Goal: Information Seeking & Learning: Learn about a topic

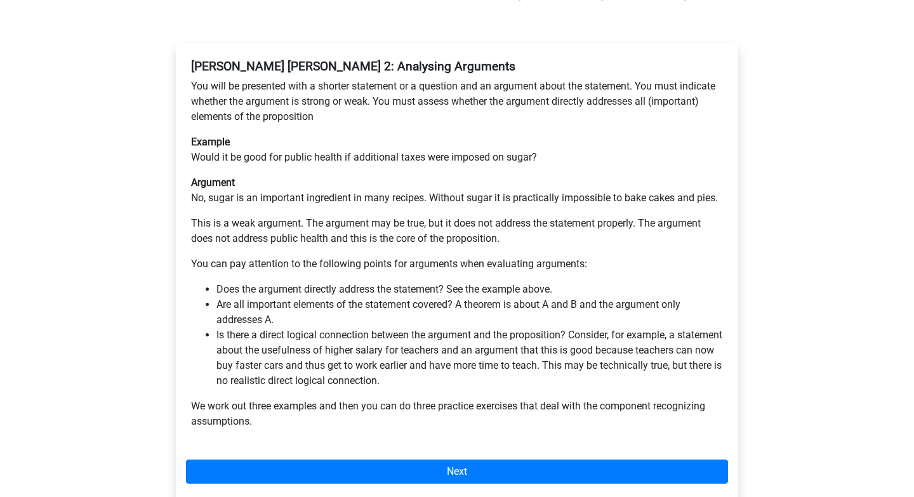
scroll to position [223, 0]
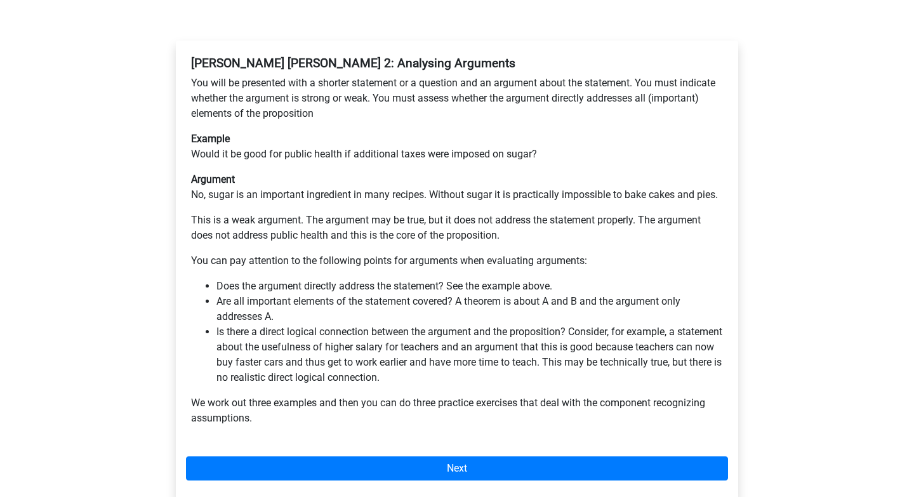
click at [433, 294] on li "Are all important elements of the statement covered? A theorem is about A and B…" at bounding box center [469, 309] width 507 height 30
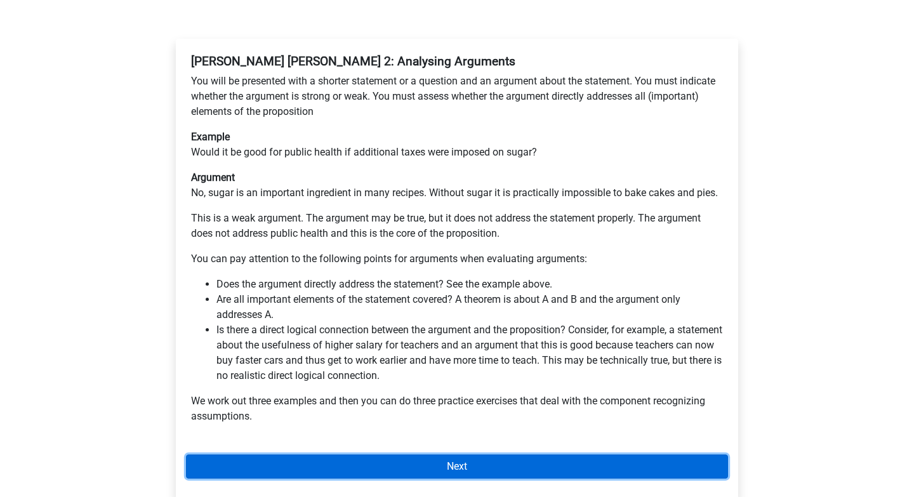
click at [412, 455] on link "Next" at bounding box center [457, 467] width 542 height 24
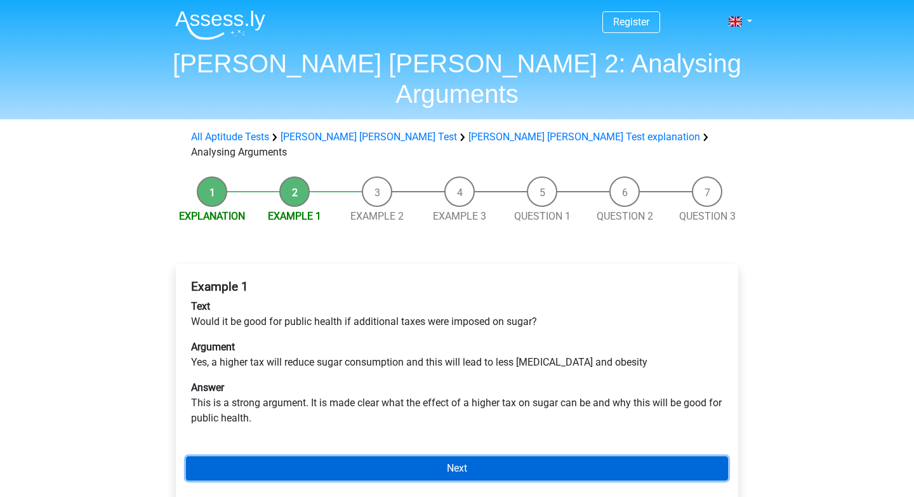
click at [431, 456] on link "Next" at bounding box center [457, 468] width 542 height 24
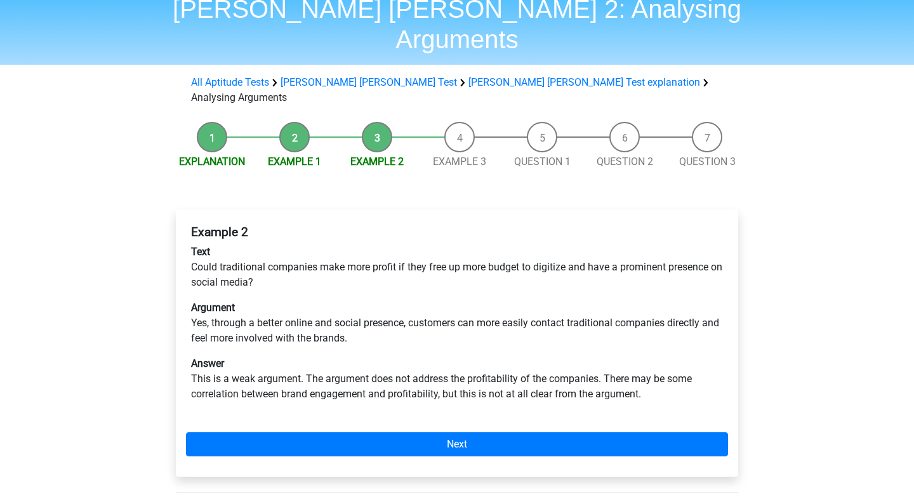
scroll to position [56, 0]
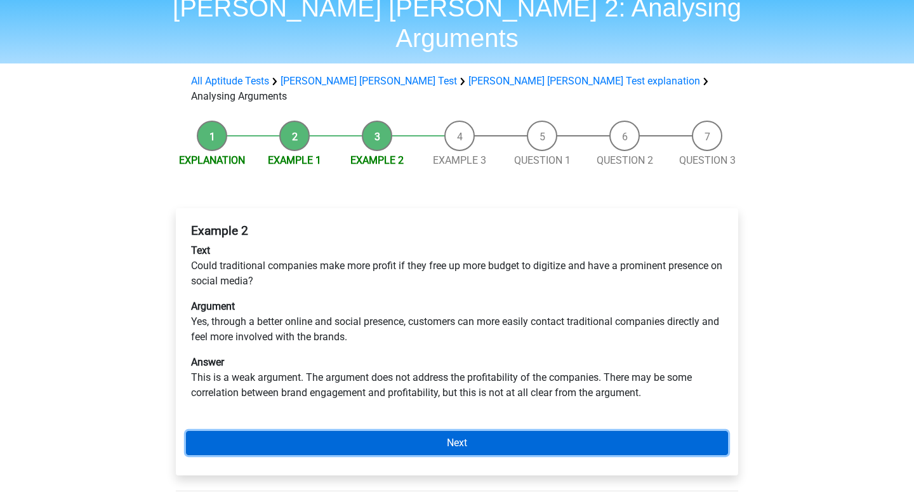
click at [464, 431] on link "Next" at bounding box center [457, 443] width 542 height 24
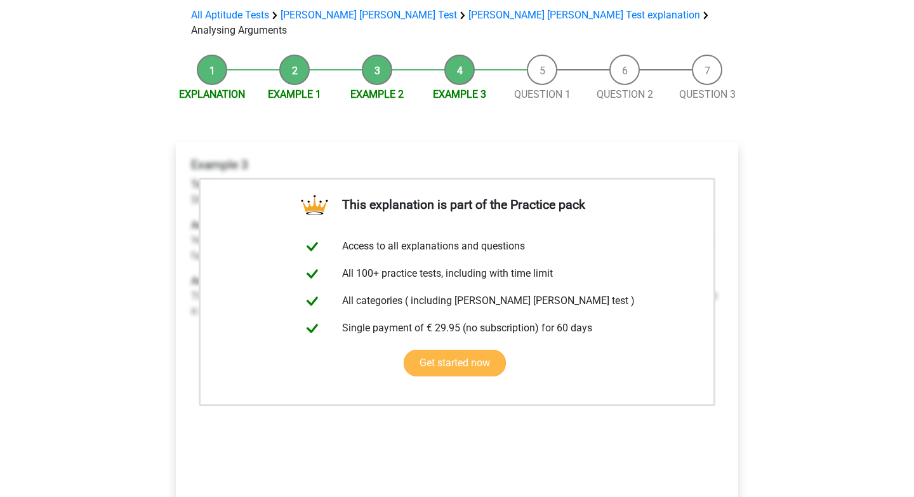
scroll to position [132, 0]
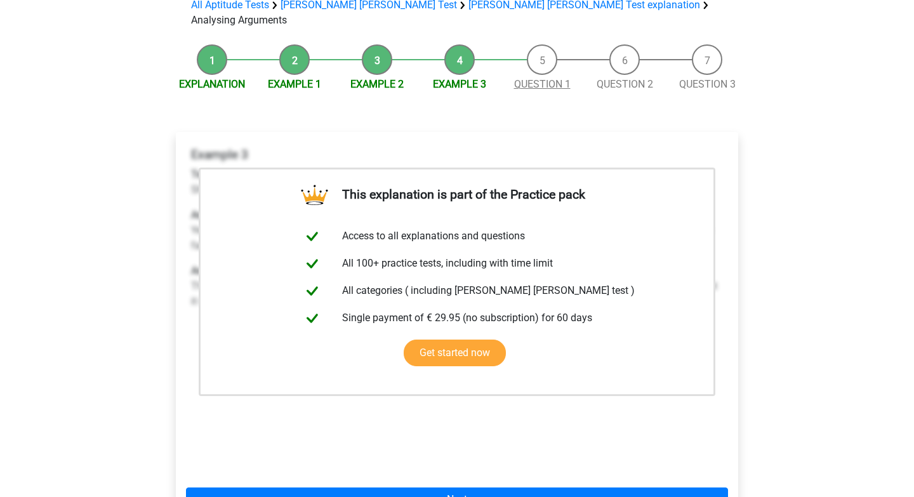
click at [540, 78] on link "Question 1" at bounding box center [542, 84] width 57 height 12
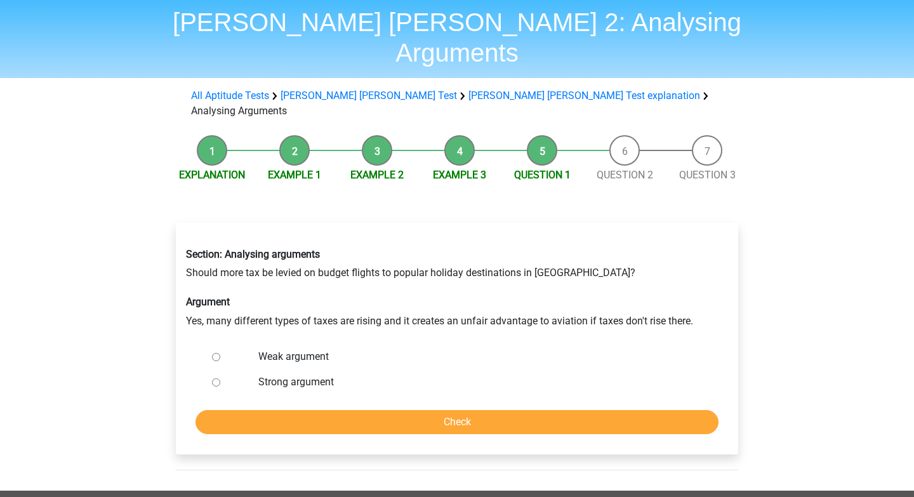
scroll to position [43, 0]
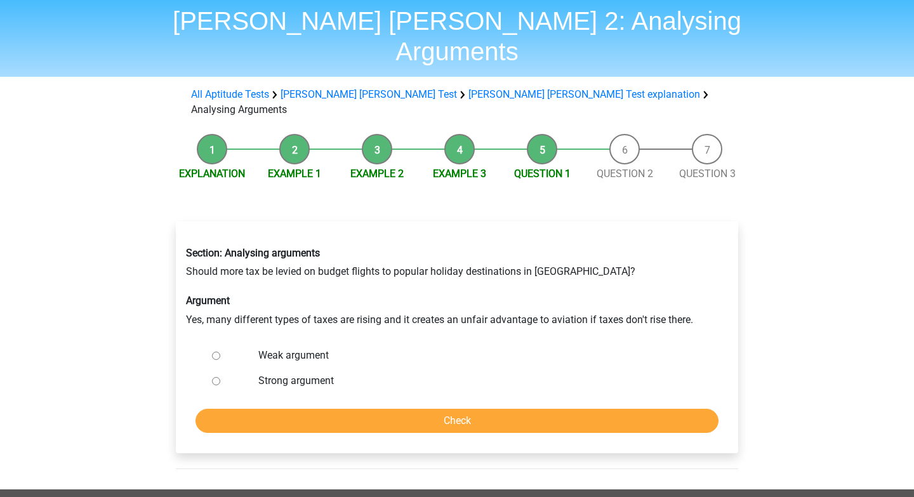
click at [253, 343] on div "Weak argument" at bounding box center [478, 355] width 458 height 25
click at [212, 352] on input "Weak argument" at bounding box center [216, 356] width 8 height 8
radio input "true"
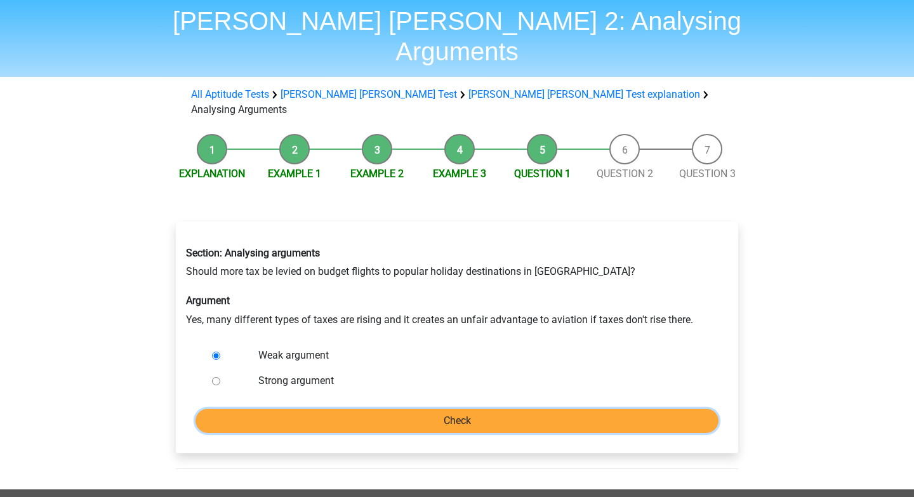
click at [324, 409] on input "Check" at bounding box center [457, 421] width 523 height 24
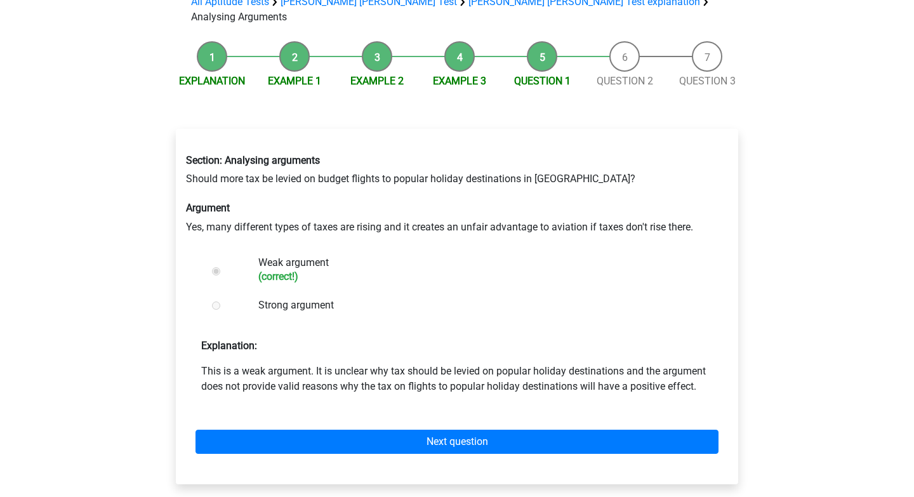
scroll to position [136, 0]
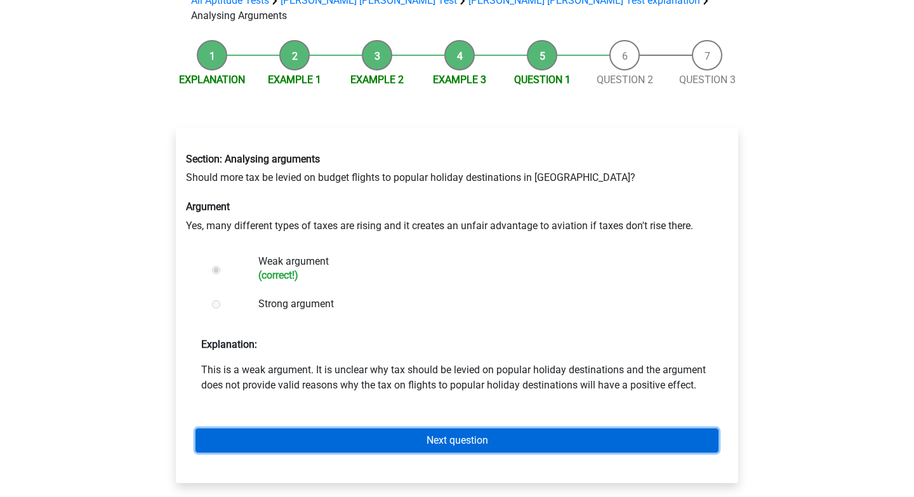
click at [448, 429] on link "Next question" at bounding box center [457, 441] width 523 height 24
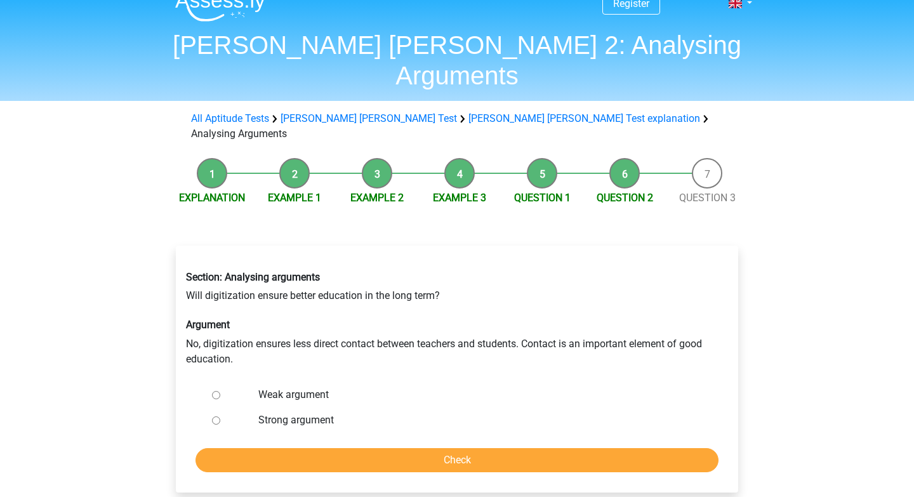
scroll to position [19, 0]
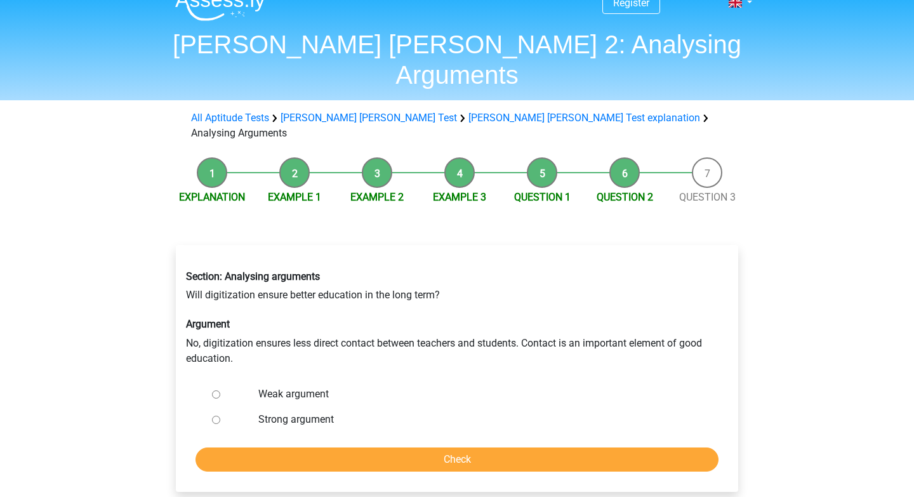
click at [623, 157] on li "Question 2" at bounding box center [624, 181] width 83 height 48
click at [258, 412] on label "Strong argument" at bounding box center [477, 419] width 439 height 15
click at [220, 416] on input "Strong argument" at bounding box center [216, 420] width 8 height 8
radio input "true"
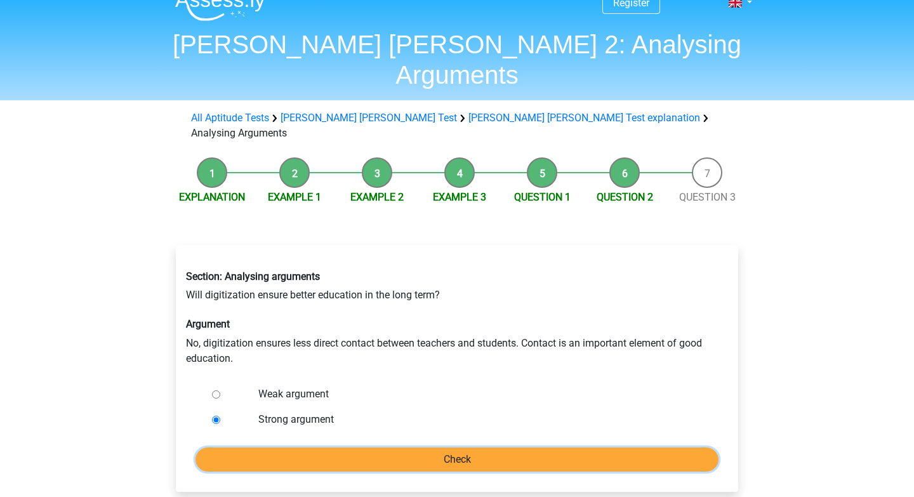
click at [350, 448] on input "Check" at bounding box center [457, 460] width 523 height 24
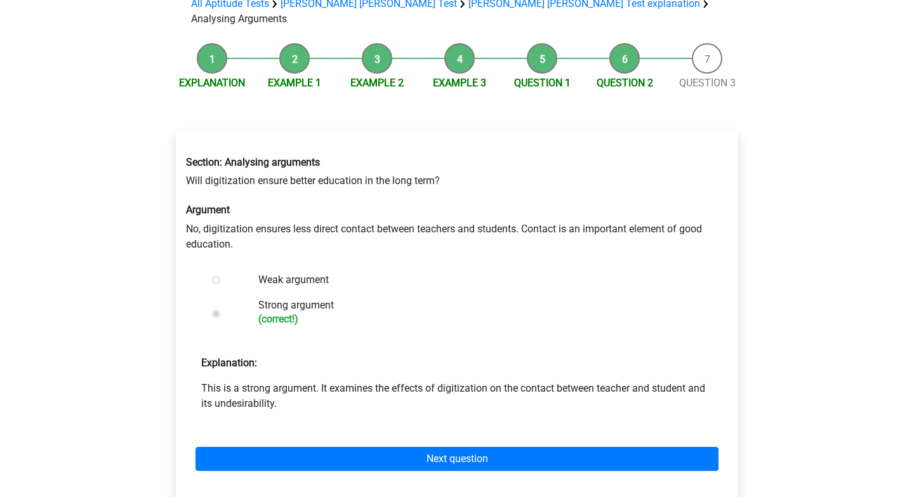
scroll to position [145, 0]
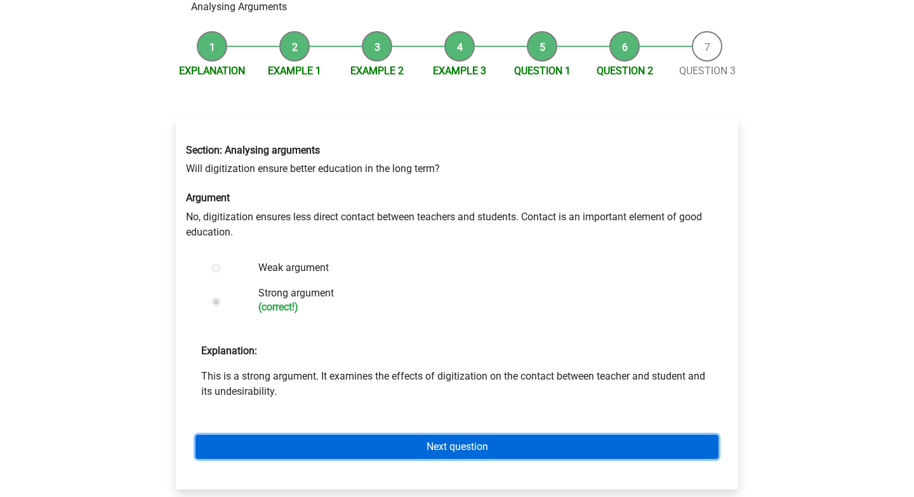
click at [460, 435] on link "Next question" at bounding box center [457, 447] width 523 height 24
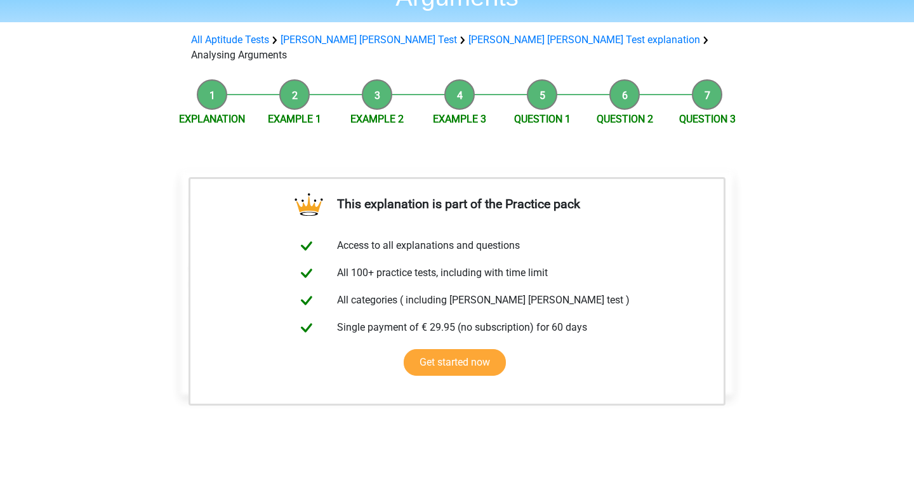
scroll to position [124, 0]
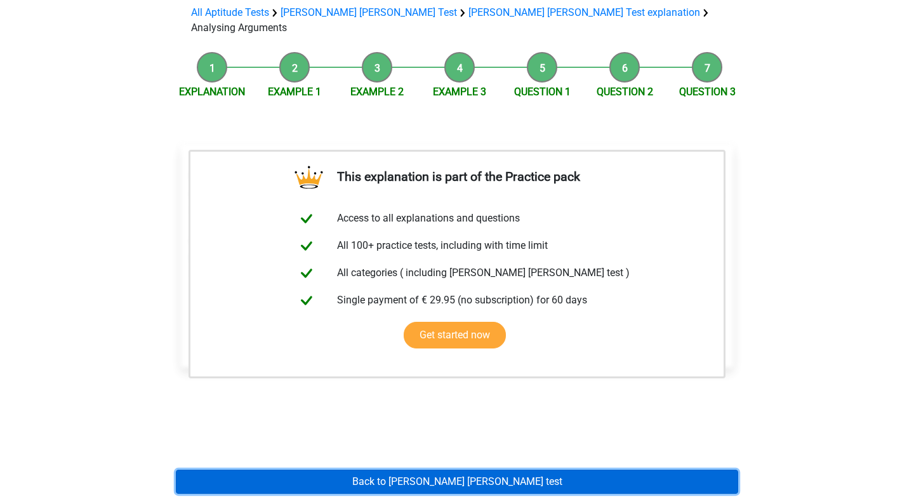
click at [500, 470] on link "Back to [PERSON_NAME] [PERSON_NAME] test" at bounding box center [457, 482] width 562 height 24
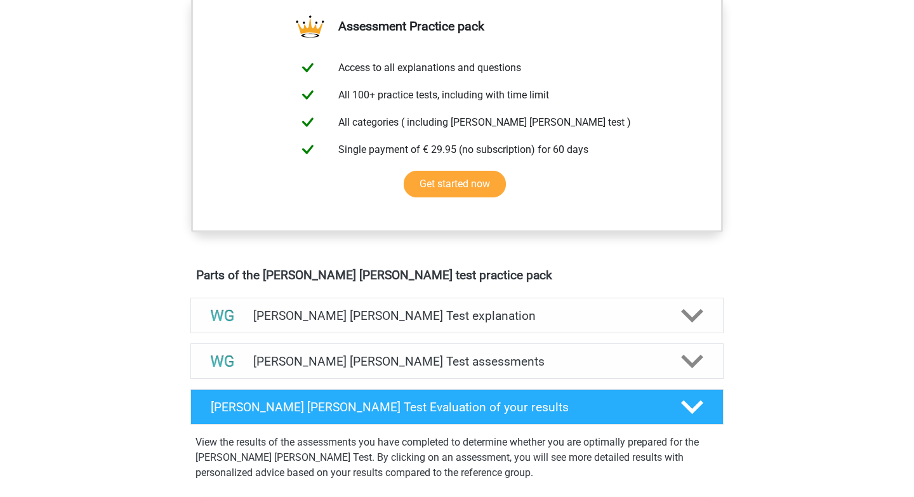
scroll to position [465, 0]
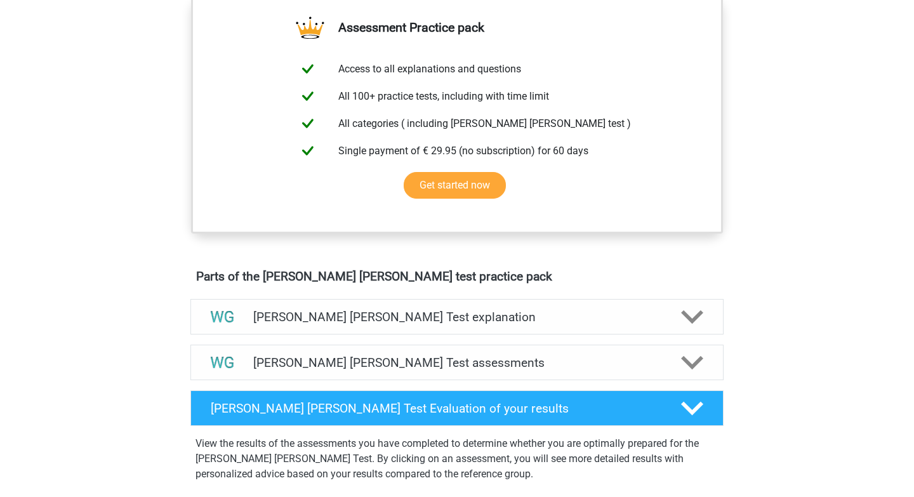
click at [528, 314] on h4 "[PERSON_NAME] [PERSON_NAME] Test explanation" at bounding box center [457, 317] width 408 height 15
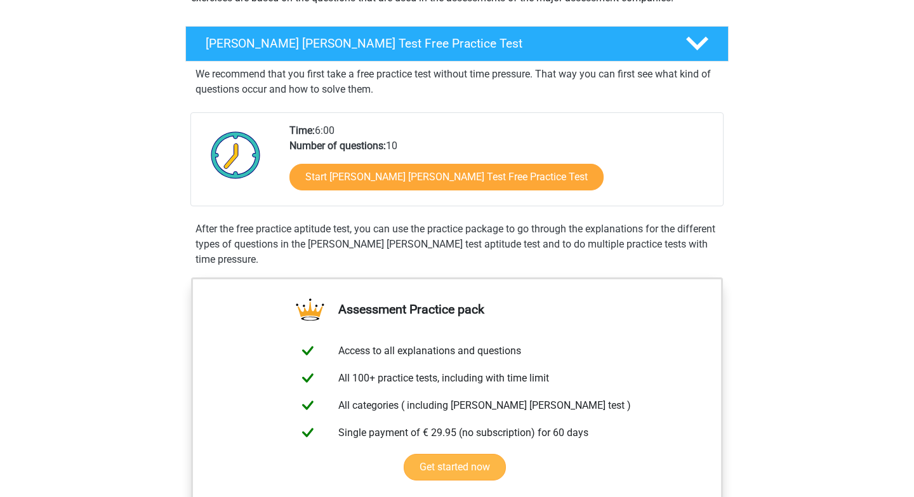
scroll to position [153, 0]
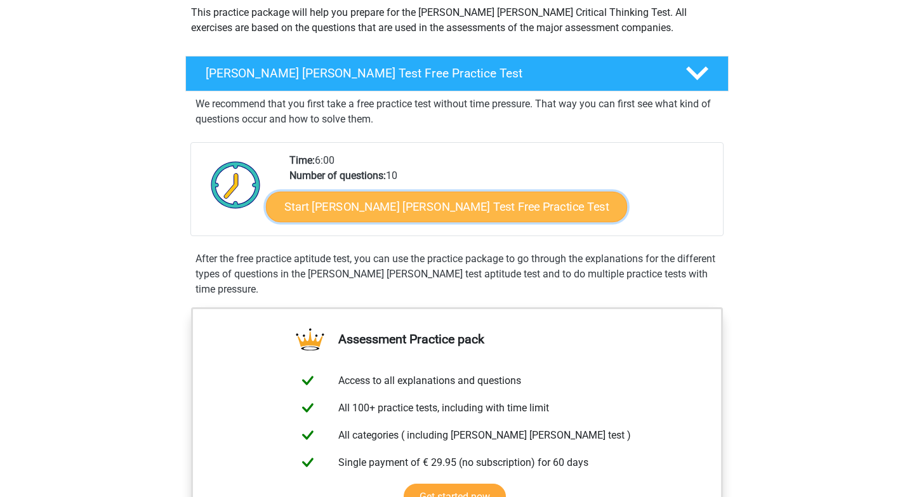
click at [441, 197] on link "Start [PERSON_NAME] [PERSON_NAME] Test Free Practice Test" at bounding box center [446, 207] width 361 height 30
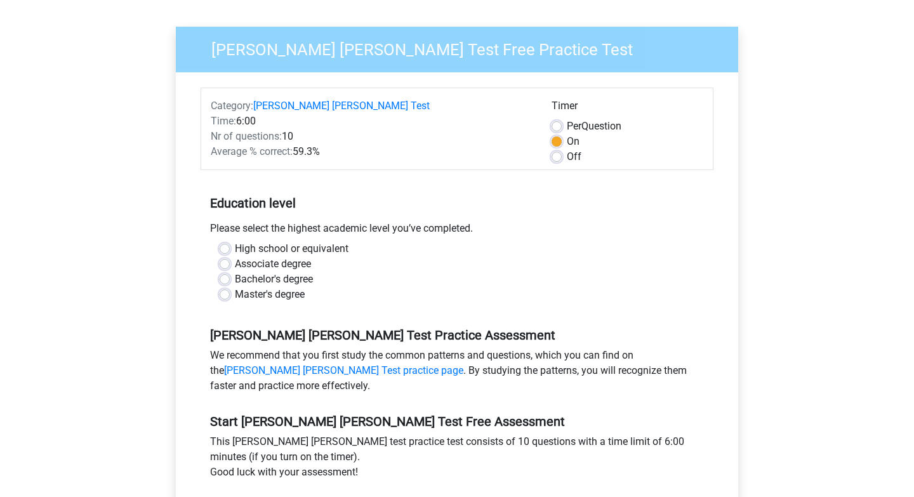
scroll to position [102, 0]
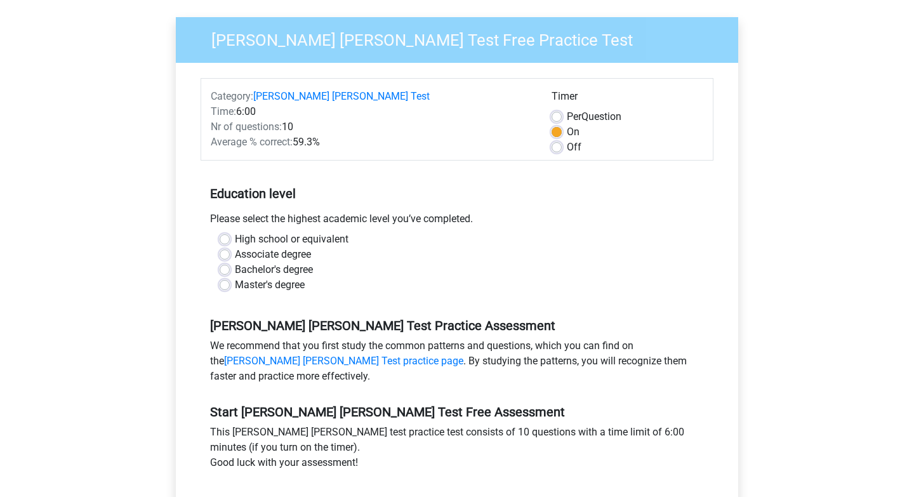
click at [567, 140] on label "Off" at bounding box center [574, 147] width 15 height 15
click at [555, 140] on input "Off" at bounding box center [557, 146] width 10 height 13
radio input "true"
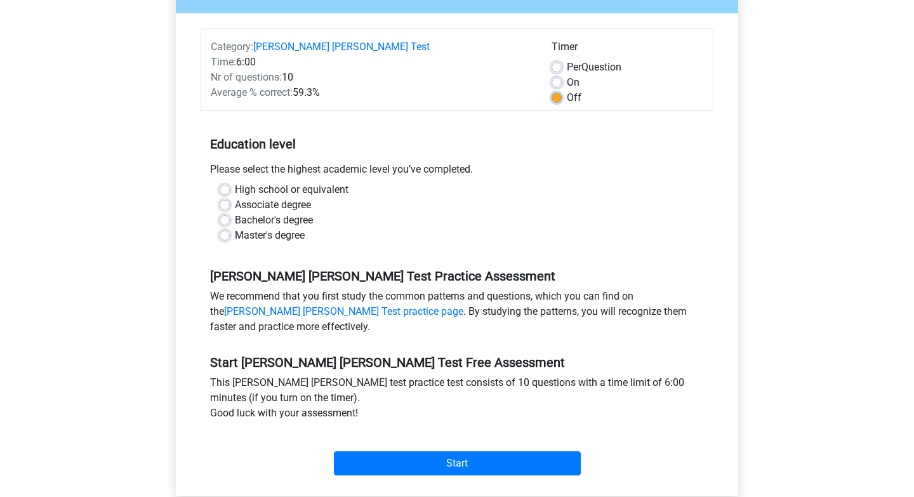
scroll to position [152, 0]
click at [279, 227] on label "Master's degree" at bounding box center [270, 234] width 70 height 15
click at [230, 227] on input "Master's degree" at bounding box center [225, 233] width 10 height 13
radio input "true"
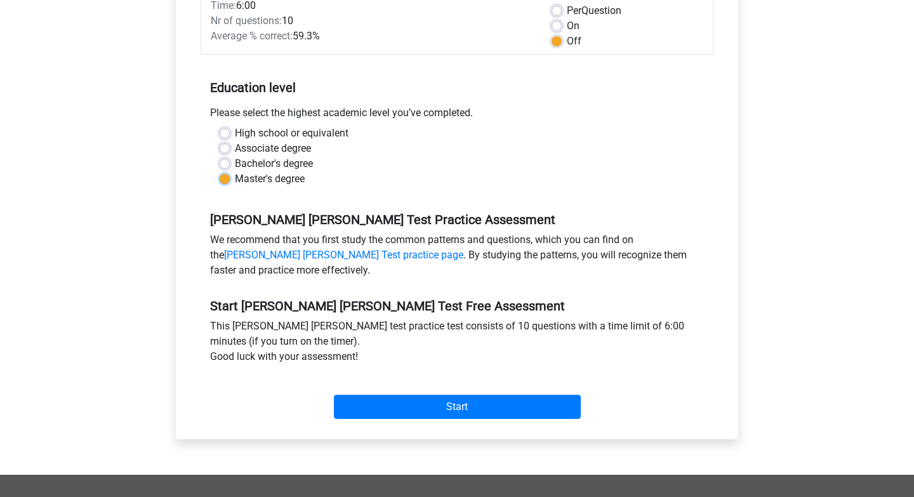
scroll to position [220, 0]
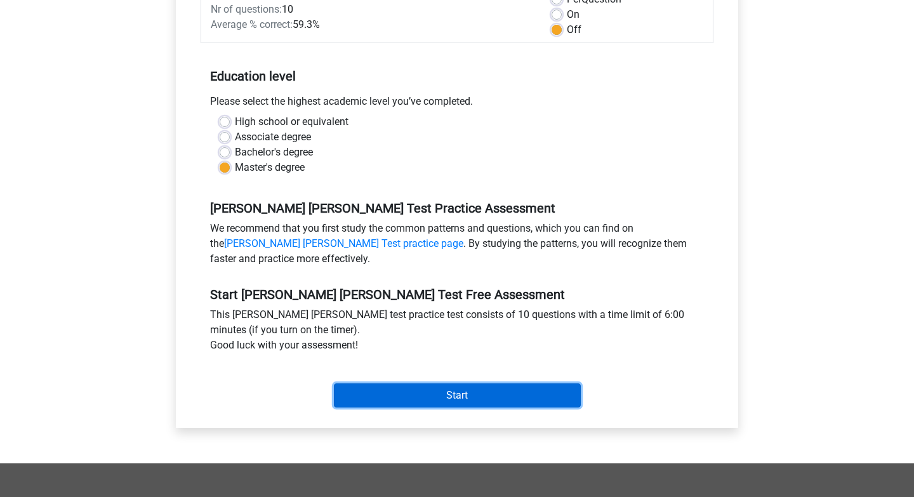
click at [442, 383] on input "Start" at bounding box center [457, 395] width 247 height 24
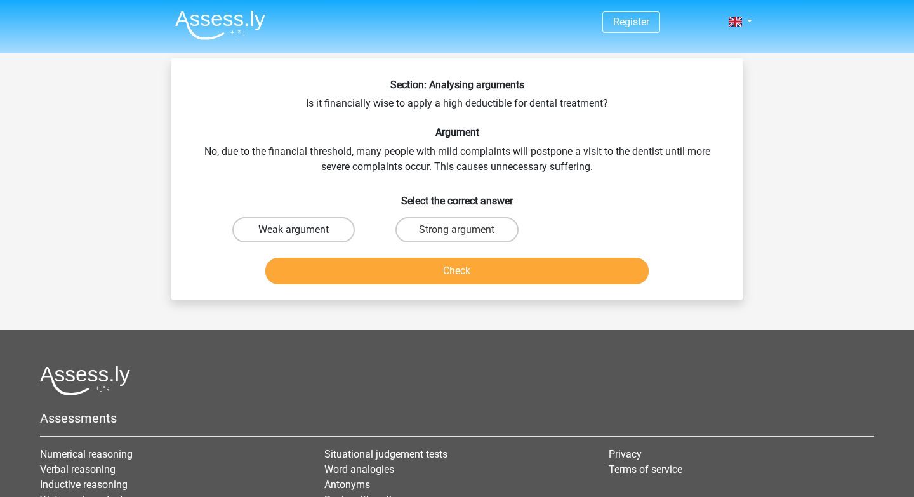
click at [298, 222] on label "Weak argument" at bounding box center [293, 229] width 123 height 25
click at [298, 230] on input "Weak argument" at bounding box center [298, 234] width 8 height 8
radio input "true"
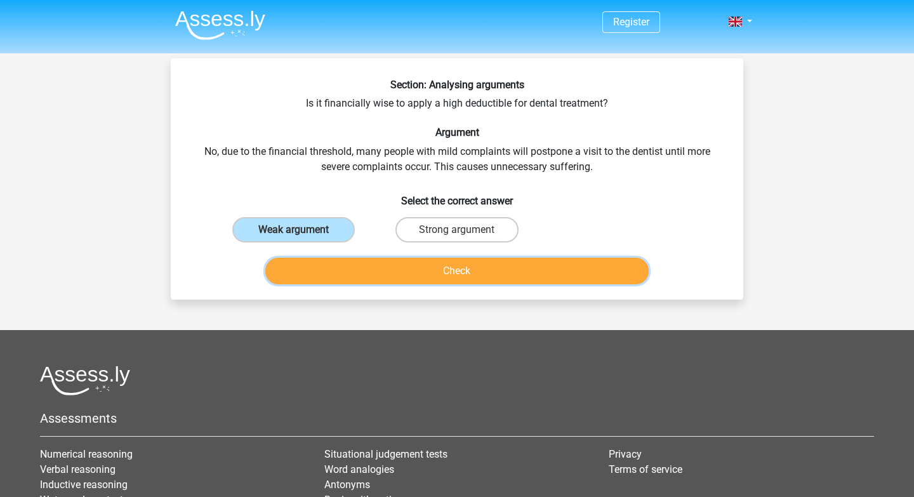
click at [410, 271] on button "Check" at bounding box center [457, 271] width 384 height 27
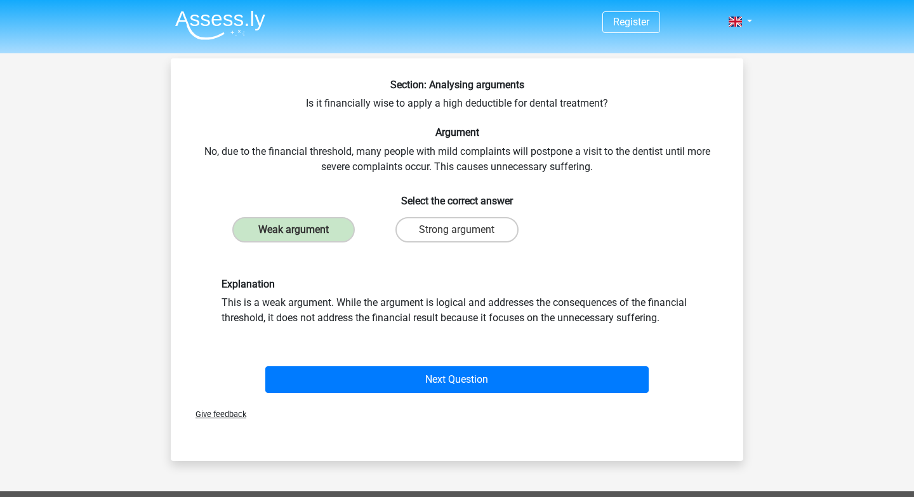
scroll to position [17, 0]
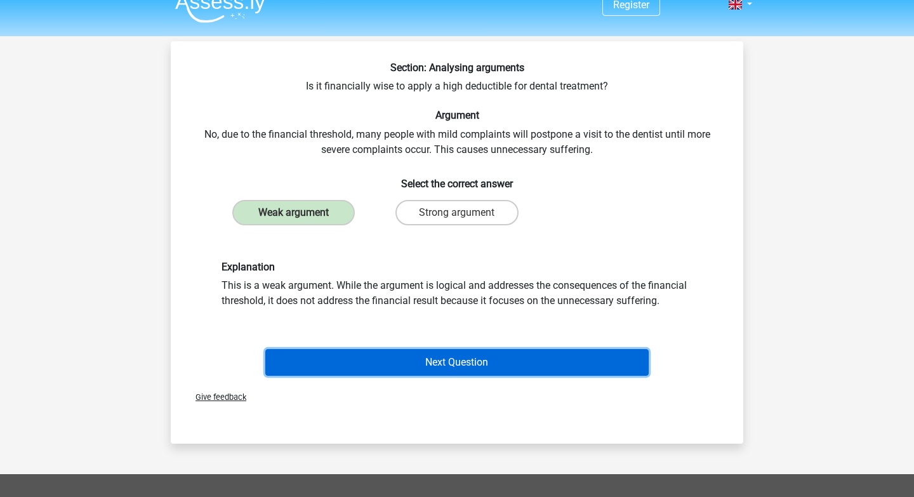
click at [431, 356] on button "Next Question" at bounding box center [457, 362] width 384 height 27
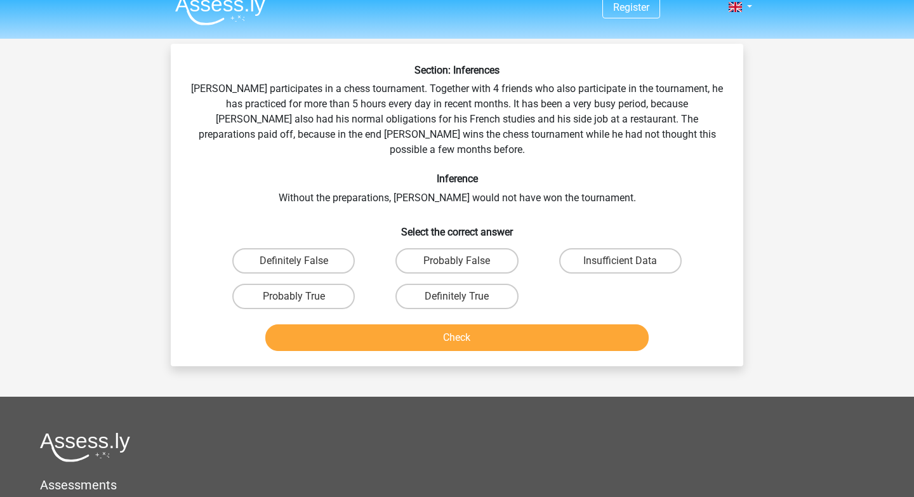
scroll to position [0, 0]
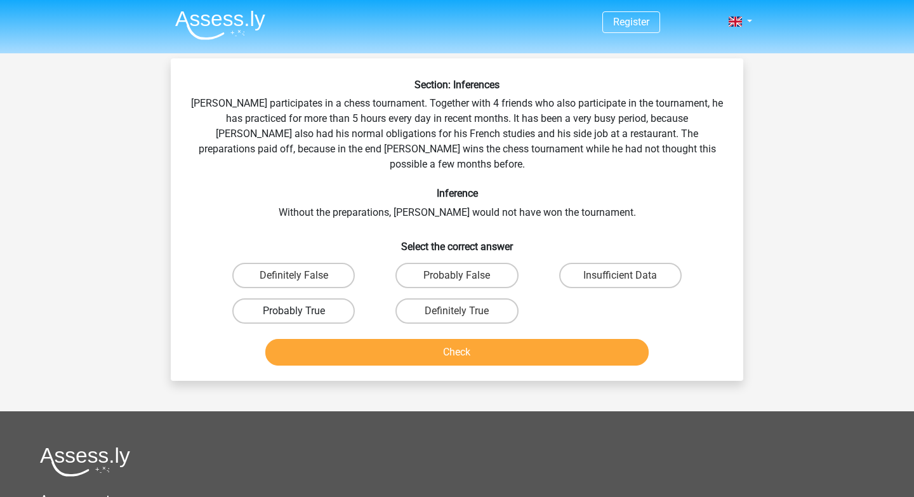
click at [346, 298] on label "Probably True" at bounding box center [293, 310] width 123 height 25
click at [302, 311] on input "Probably True" at bounding box center [298, 315] width 8 height 8
radio input "true"
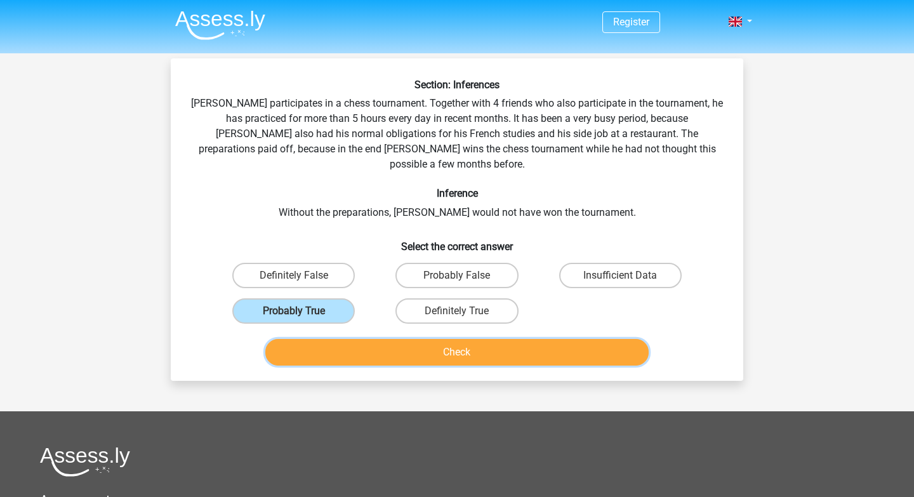
click at [435, 339] on button "Check" at bounding box center [457, 352] width 384 height 27
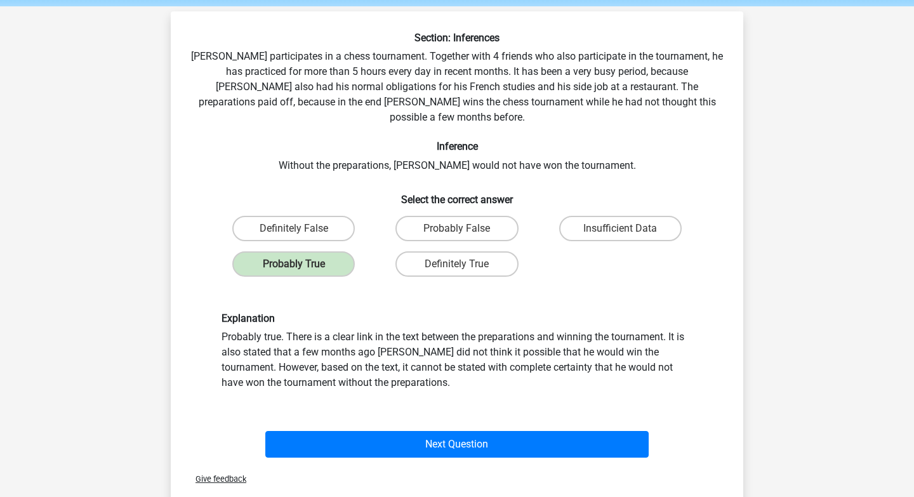
scroll to position [49, 0]
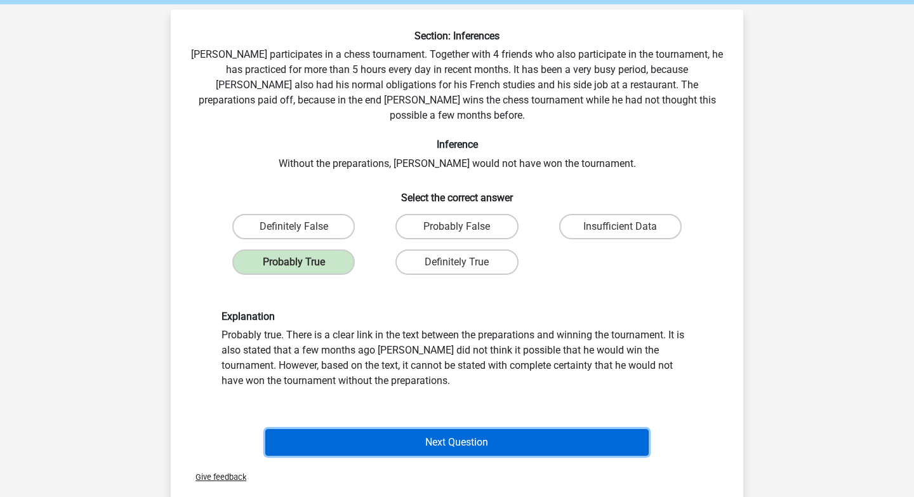
click at [435, 429] on button "Next Question" at bounding box center [457, 442] width 384 height 27
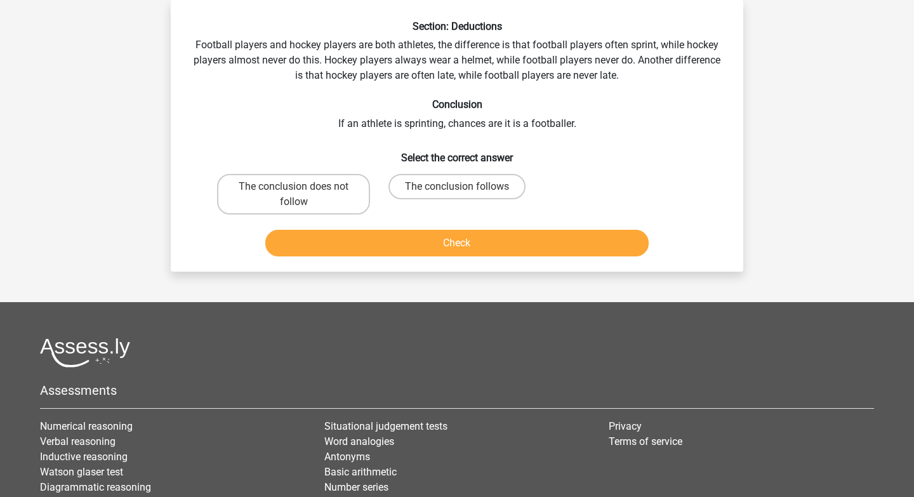
scroll to position [0, 0]
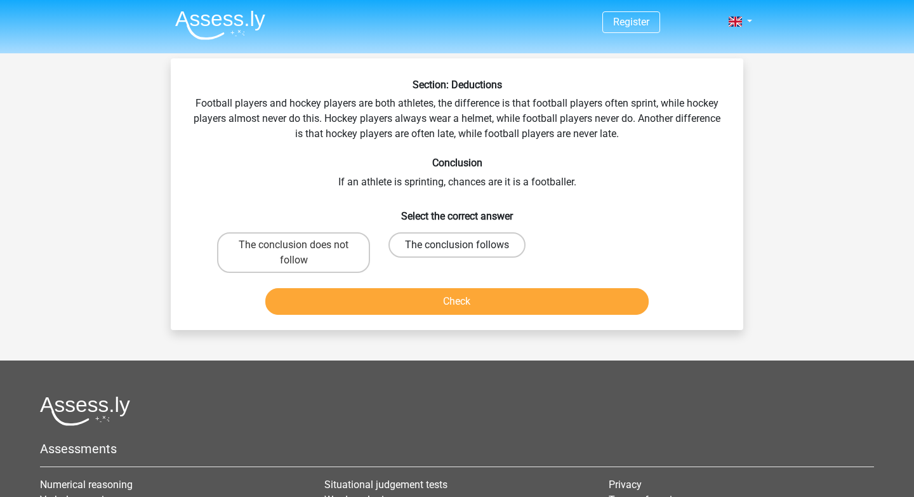
click at [448, 248] on label "The conclusion follows" at bounding box center [457, 244] width 137 height 25
click at [457, 248] on input "The conclusion follows" at bounding box center [461, 249] width 8 height 8
radio input "true"
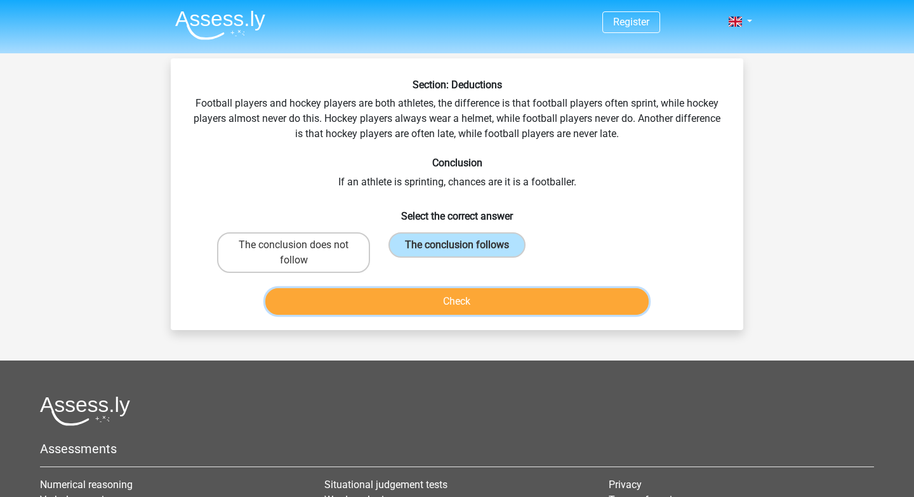
click at [446, 302] on button "Check" at bounding box center [457, 301] width 384 height 27
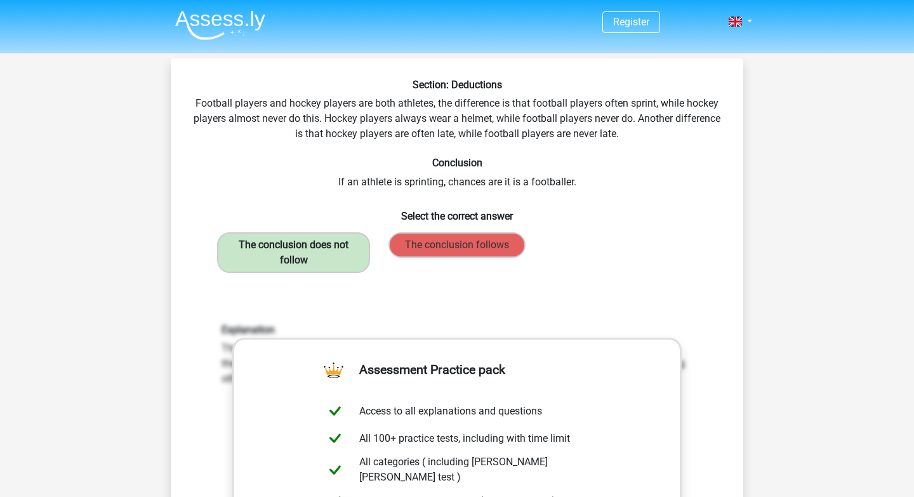
click at [333, 260] on label "The conclusion does not follow" at bounding box center [293, 252] width 153 height 41
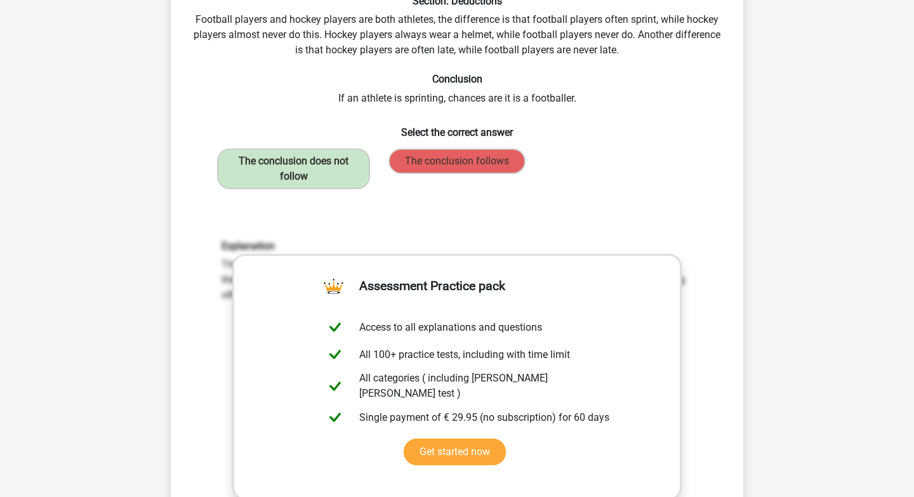
scroll to position [390, 0]
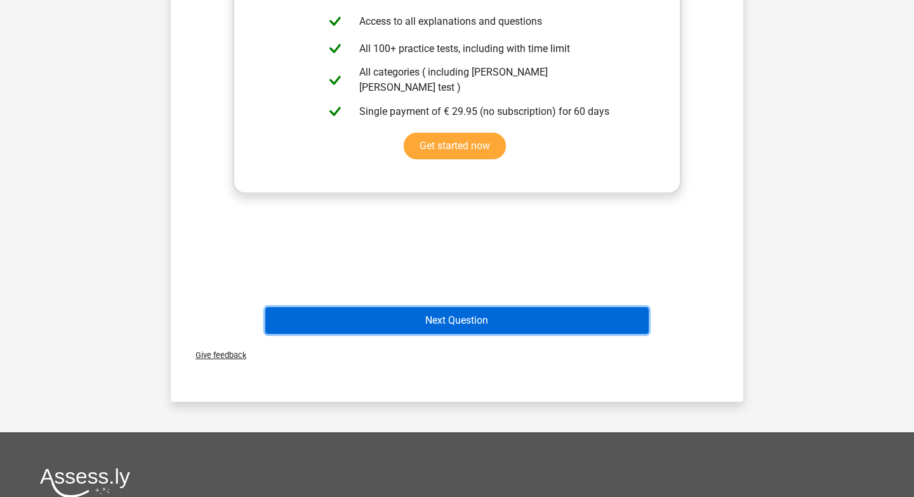
click at [538, 320] on button "Next Question" at bounding box center [457, 320] width 384 height 27
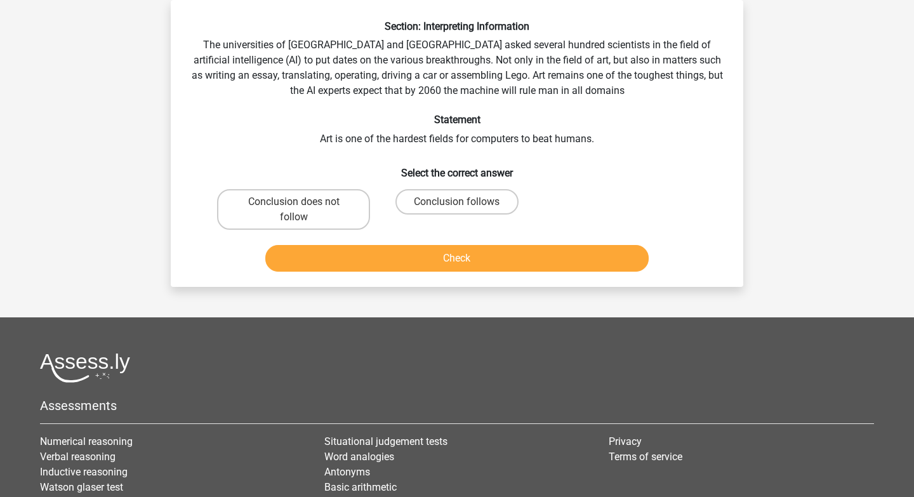
scroll to position [0, 0]
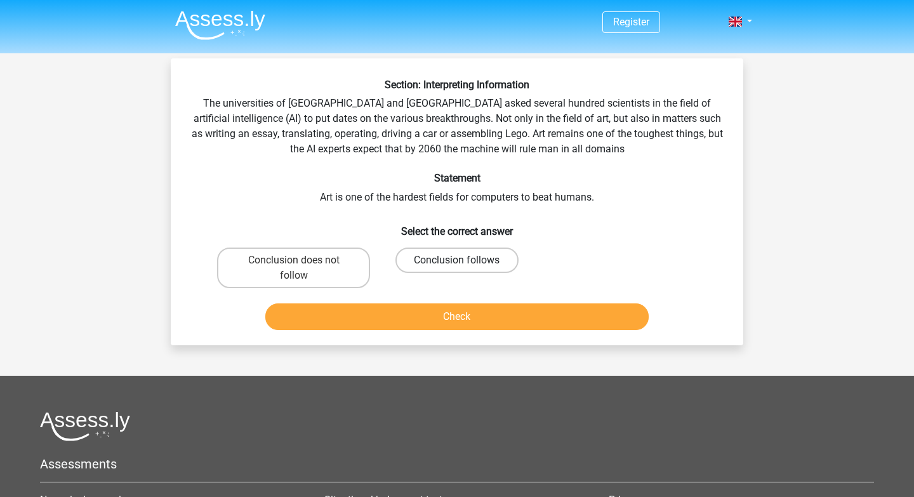
click at [443, 248] on label "Conclusion follows" at bounding box center [457, 260] width 123 height 25
click at [457, 260] on input "Conclusion follows" at bounding box center [461, 264] width 8 height 8
radio input "true"
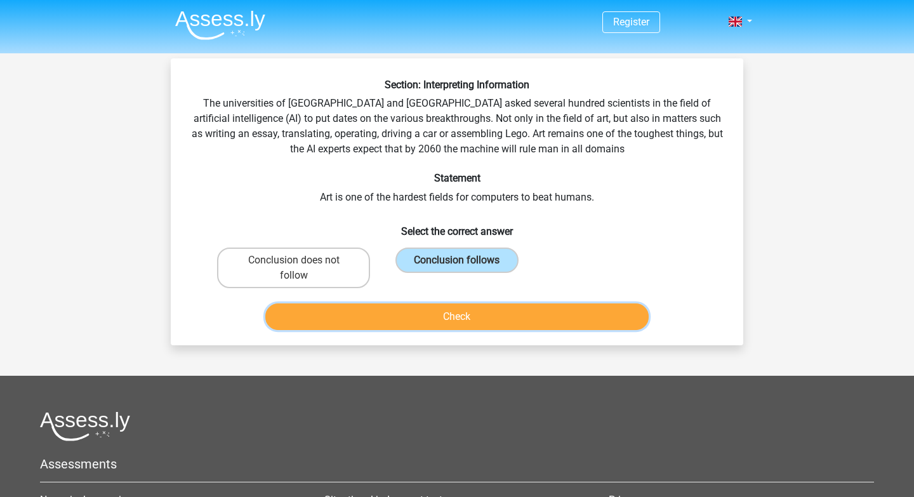
click at [444, 318] on button "Check" at bounding box center [457, 316] width 384 height 27
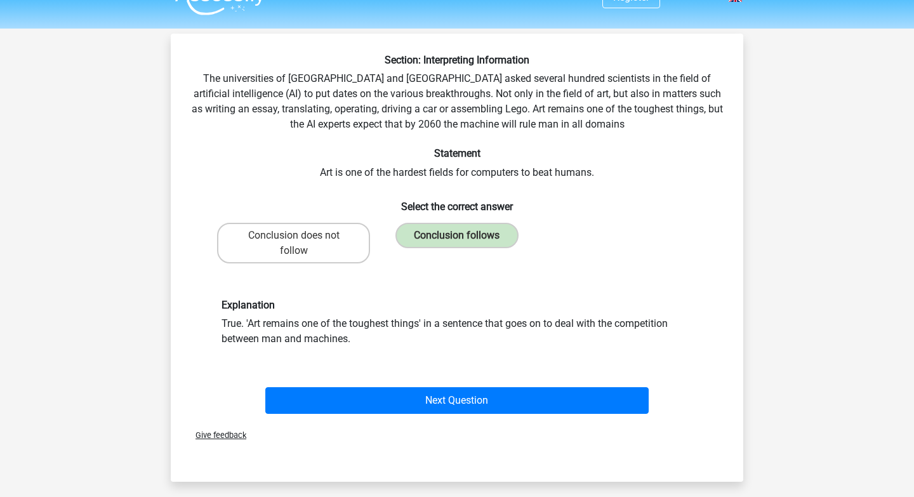
scroll to position [30, 0]
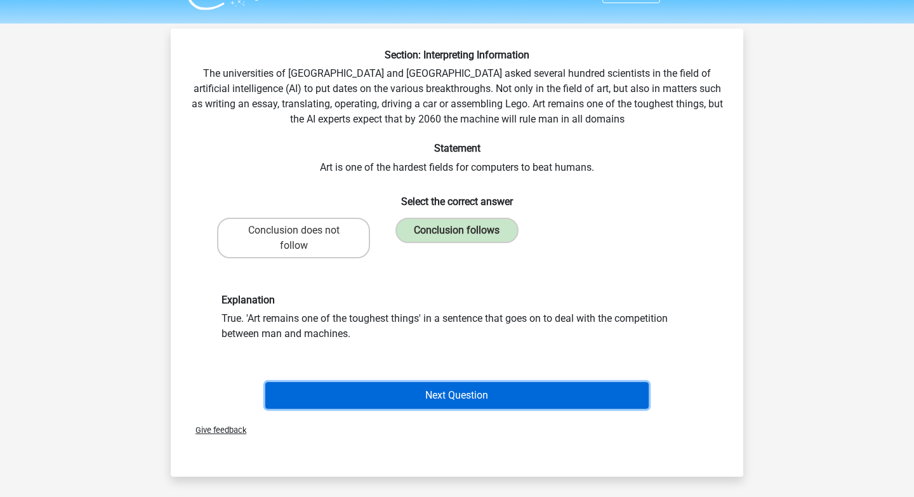
click at [450, 385] on button "Next Question" at bounding box center [457, 395] width 384 height 27
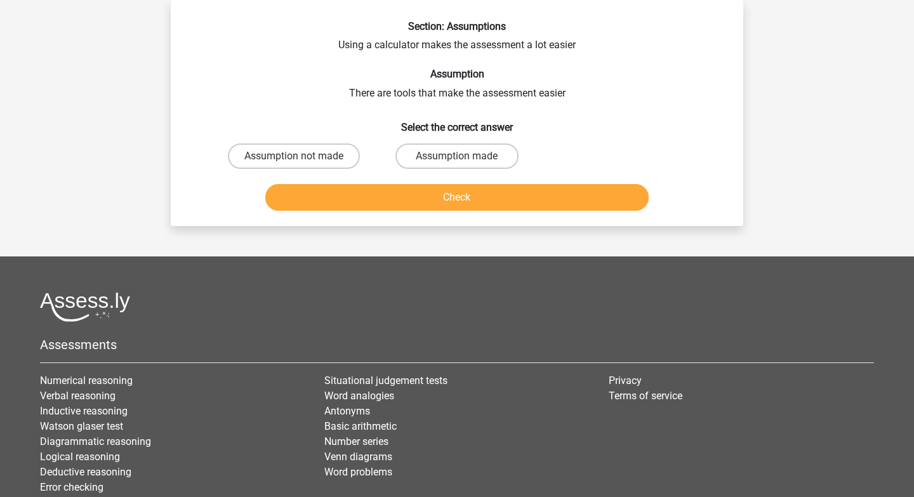
scroll to position [0, 0]
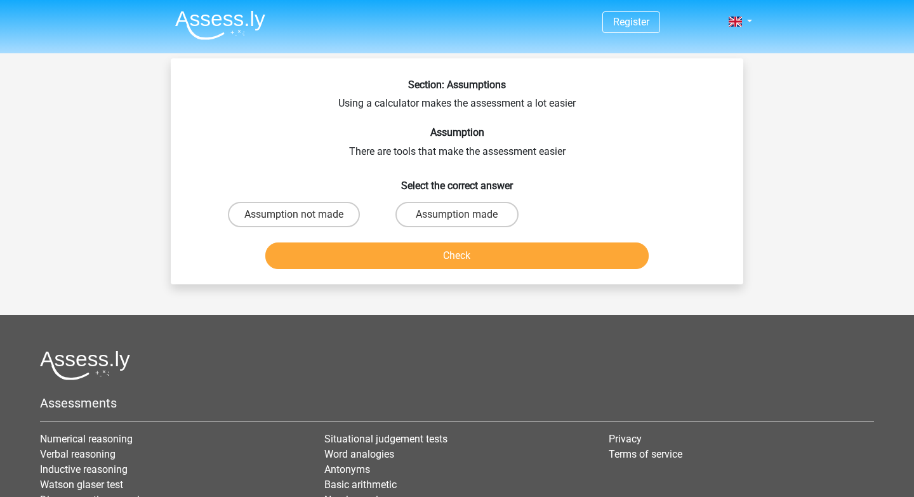
click at [458, 253] on button "Check" at bounding box center [457, 256] width 384 height 27
click at [361, 187] on h6 "Select the correct answer" at bounding box center [457, 181] width 532 height 22
click at [342, 211] on label "Assumption not made" at bounding box center [294, 214] width 132 height 25
click at [302, 215] on input "Assumption not made" at bounding box center [298, 219] width 8 height 8
radio input "true"
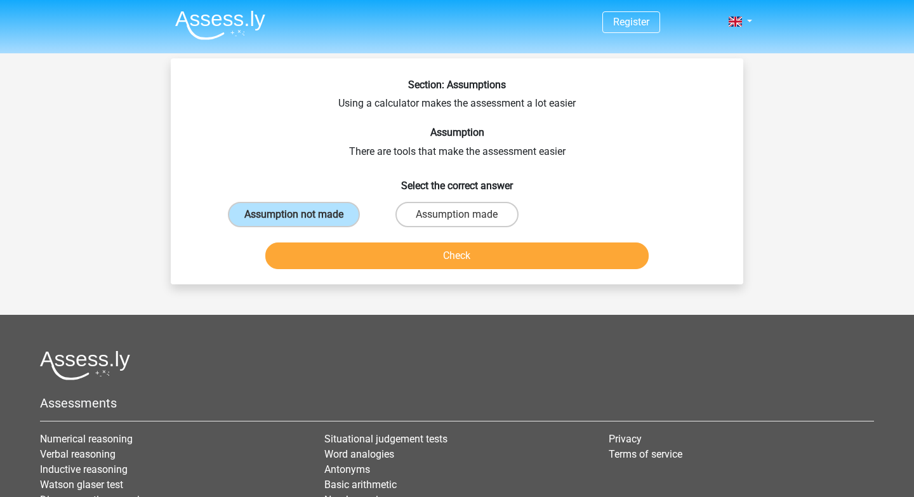
click at [422, 241] on div "Check" at bounding box center [457, 253] width 532 height 42
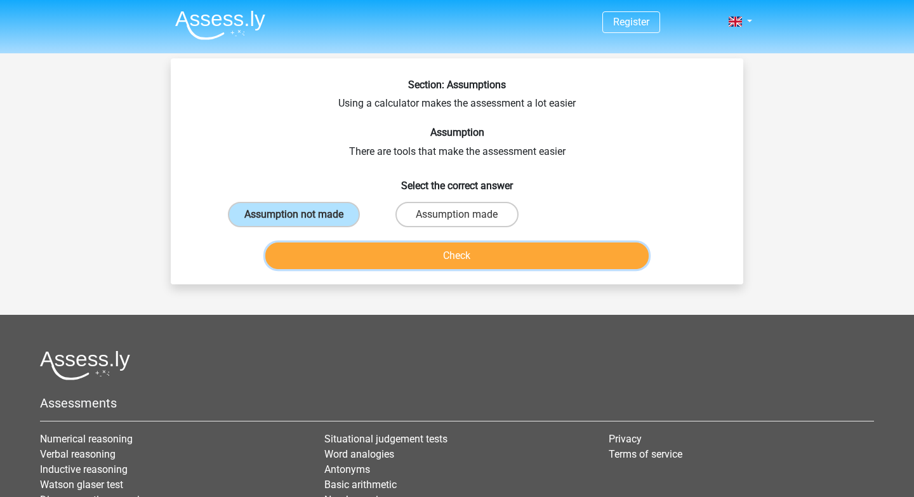
click at [424, 254] on button "Check" at bounding box center [457, 256] width 384 height 27
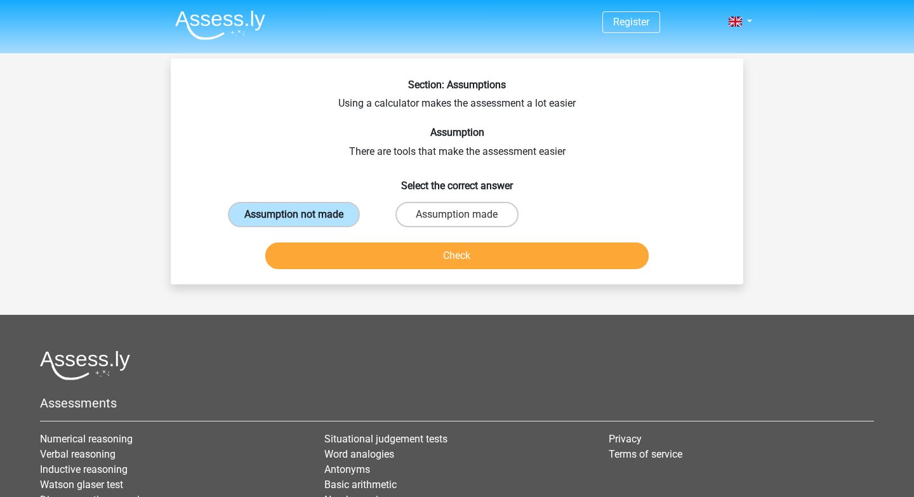
click at [342, 216] on label "Assumption not made" at bounding box center [294, 214] width 132 height 25
click at [302, 216] on input "Assumption not made" at bounding box center [298, 219] width 8 height 8
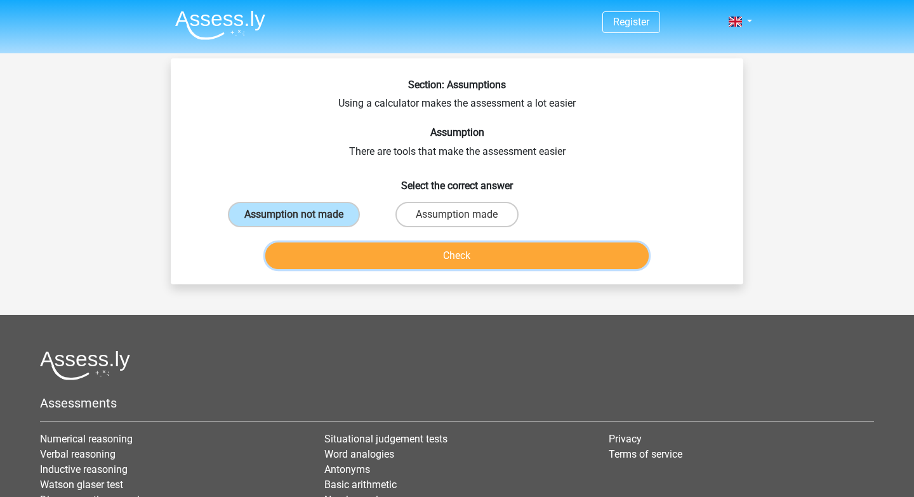
click at [397, 258] on button "Check" at bounding box center [457, 256] width 384 height 27
click at [473, 267] on button "Check" at bounding box center [457, 256] width 384 height 27
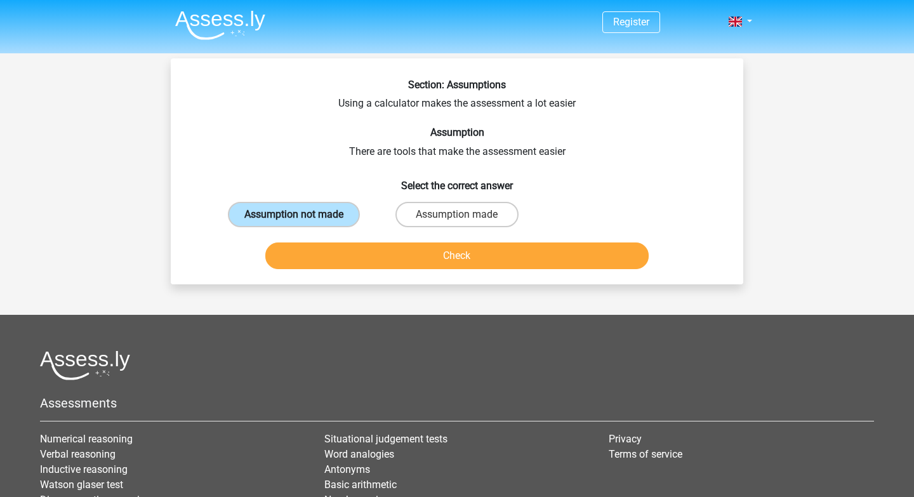
click at [346, 227] on label "Assumption not made" at bounding box center [294, 214] width 132 height 25
click at [302, 223] on input "Assumption not made" at bounding box center [298, 219] width 8 height 8
click at [346, 227] on label "Assumption not made" at bounding box center [294, 214] width 132 height 25
click at [302, 223] on input "Assumption not made" at bounding box center [298, 219] width 8 height 8
click at [429, 221] on label "Assumption made" at bounding box center [457, 214] width 123 height 25
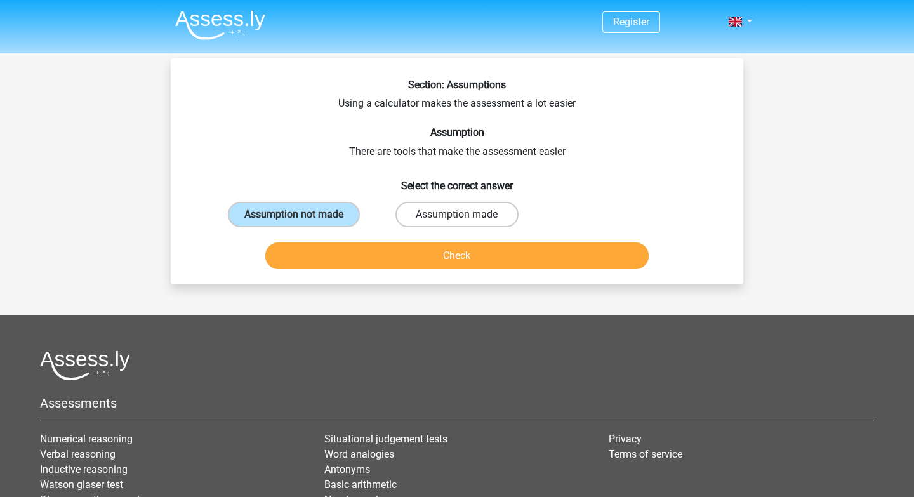
click at [457, 221] on input "Assumption made" at bounding box center [461, 219] width 8 height 8
radio input "true"
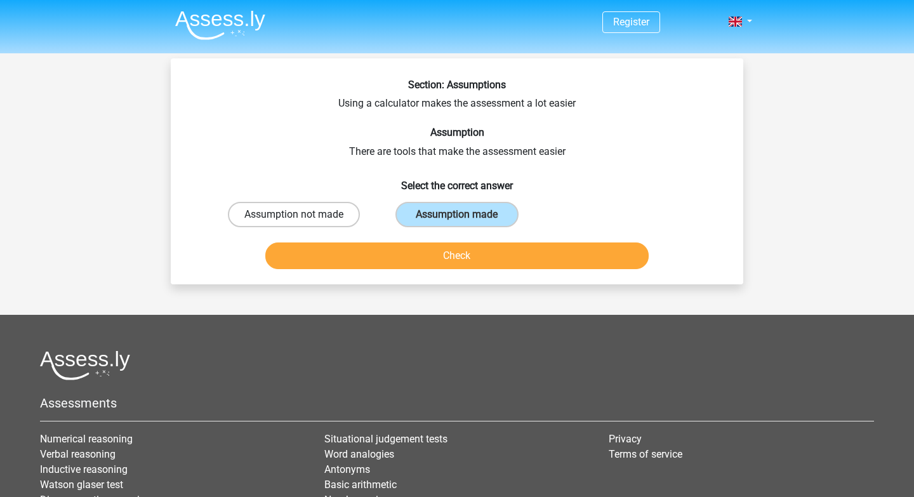
click at [332, 216] on label "Assumption not made" at bounding box center [294, 214] width 132 height 25
click at [302, 216] on input "Assumption not made" at bounding box center [298, 219] width 8 height 8
radio input "true"
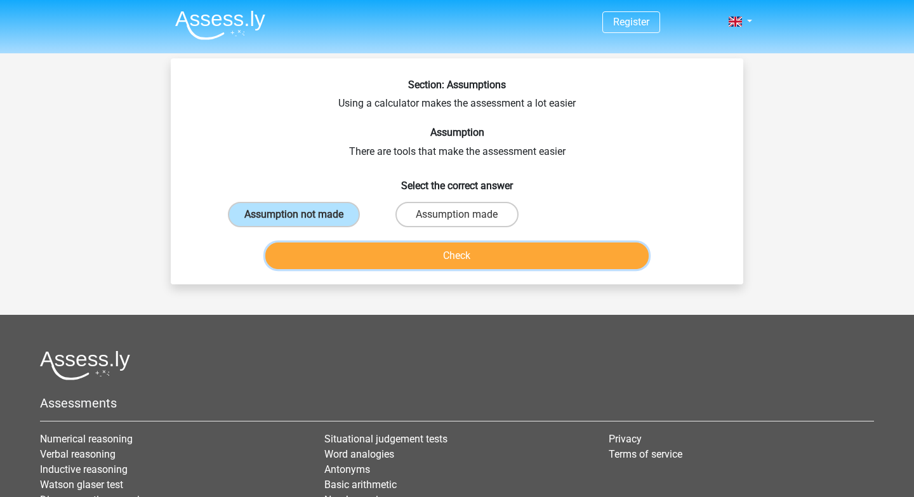
click at [482, 262] on button "Check" at bounding box center [457, 256] width 384 height 27
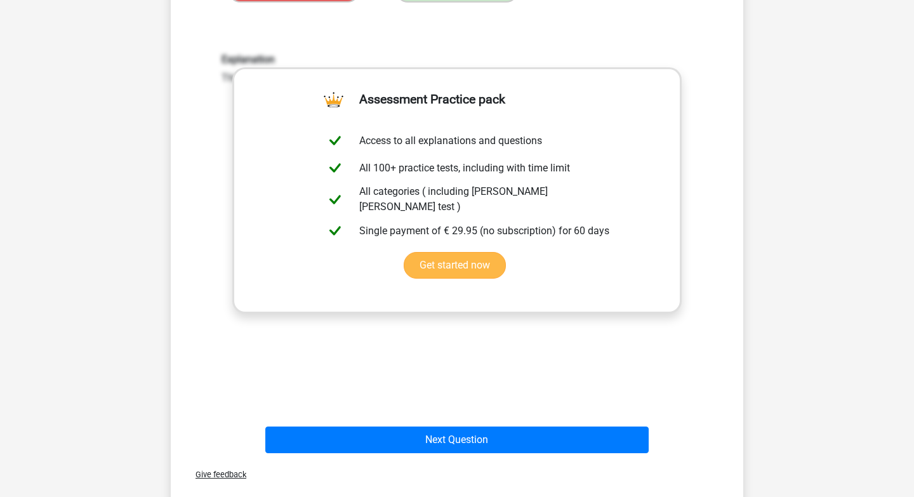
scroll to position [465, 0]
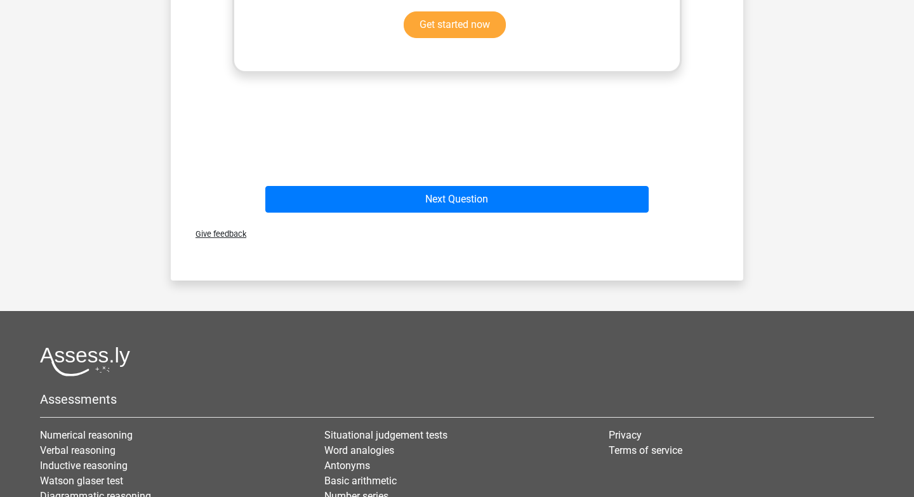
click at [520, 215] on div "Next Question" at bounding box center [457, 202] width 490 height 32
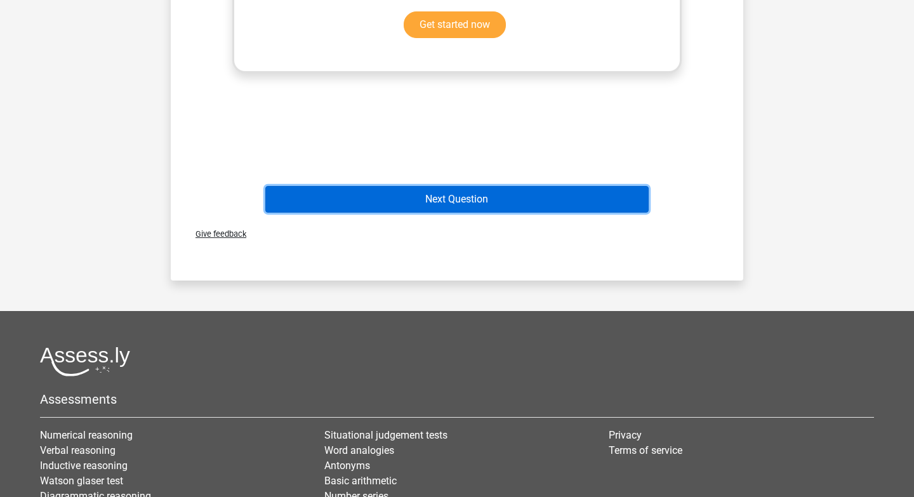
click at [521, 205] on button "Next Question" at bounding box center [457, 199] width 384 height 27
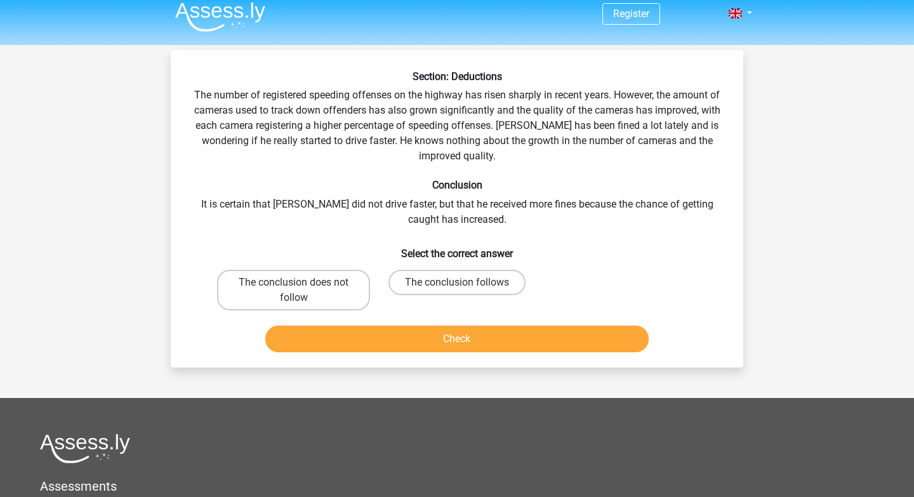
scroll to position [0, 0]
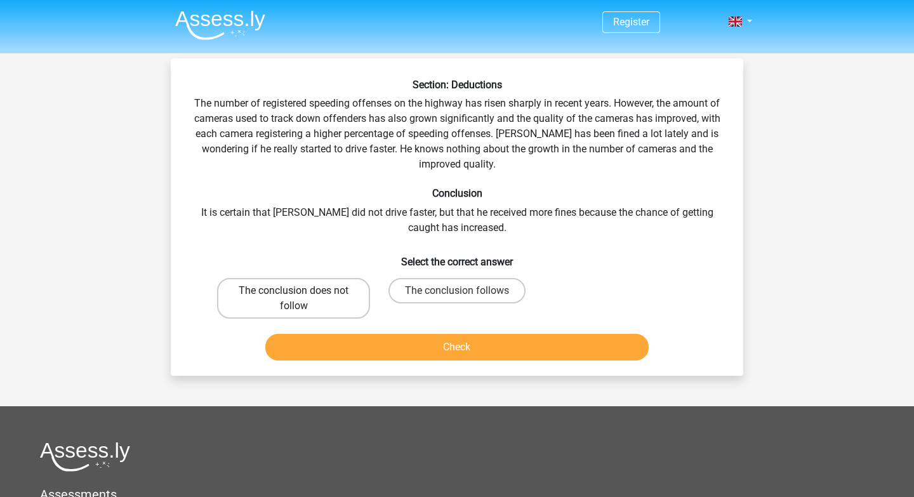
click at [352, 303] on label "The conclusion does not follow" at bounding box center [293, 298] width 153 height 41
click at [302, 299] on input "The conclusion does not follow" at bounding box center [298, 295] width 8 height 8
radio input "true"
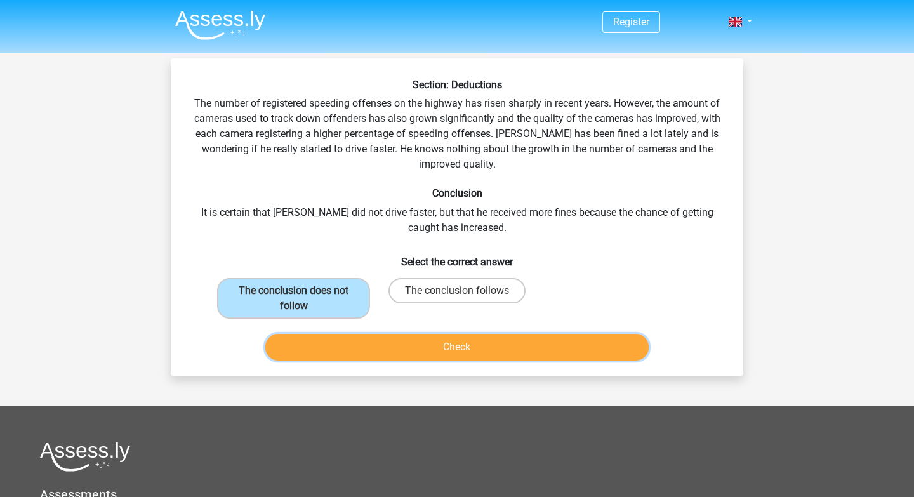
click at [540, 350] on button "Check" at bounding box center [457, 347] width 384 height 27
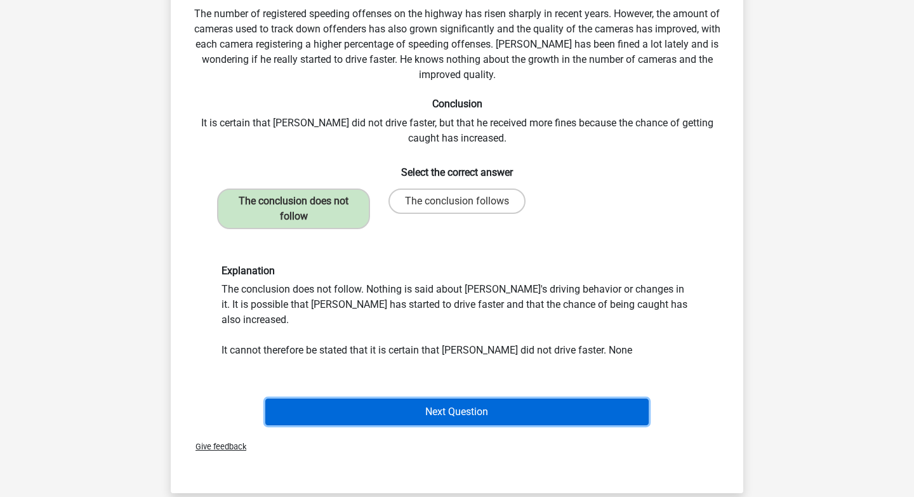
click at [514, 402] on button "Next Question" at bounding box center [457, 412] width 384 height 27
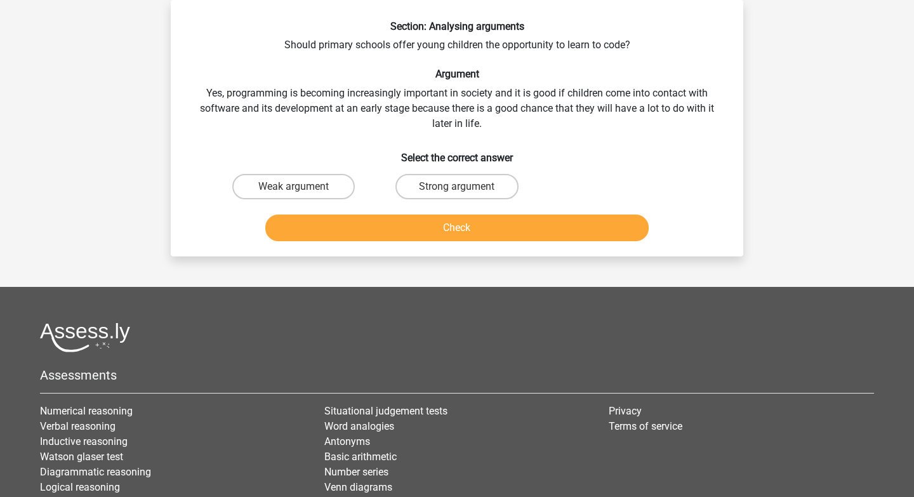
scroll to position [17, 0]
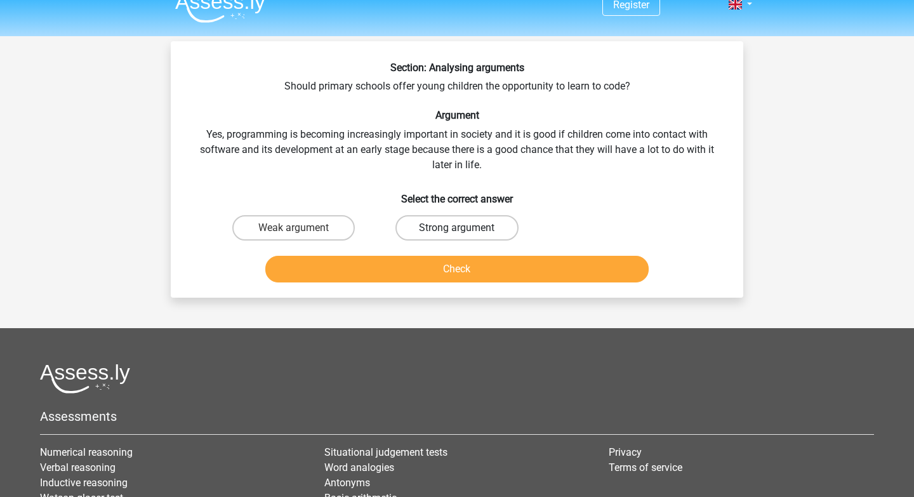
click at [502, 229] on label "Strong argument" at bounding box center [457, 227] width 123 height 25
click at [465, 229] on input "Strong argument" at bounding box center [461, 232] width 8 height 8
radio input "true"
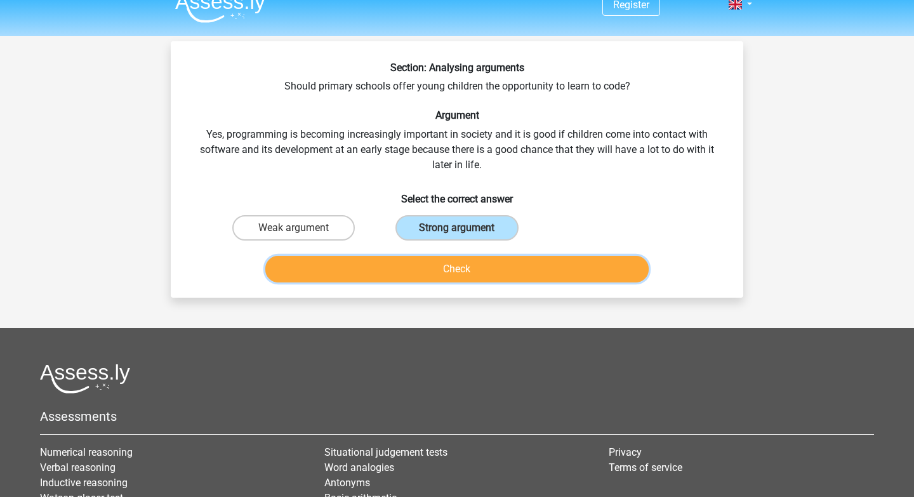
click at [498, 262] on button "Check" at bounding box center [457, 269] width 384 height 27
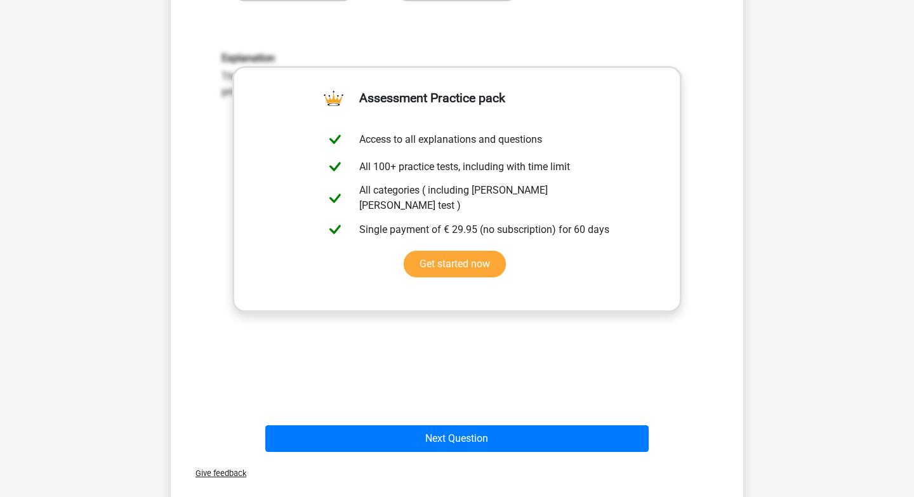
scroll to position [326, 0]
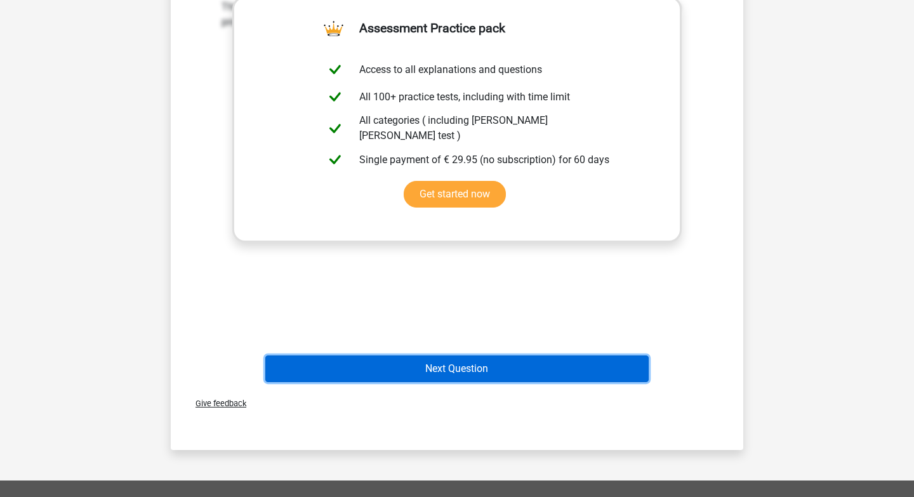
click at [461, 369] on button "Next Question" at bounding box center [457, 369] width 384 height 27
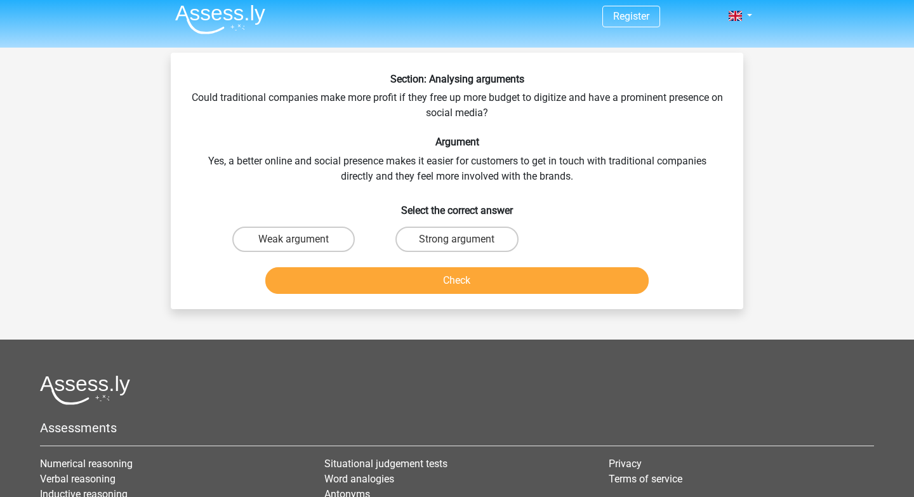
scroll to position [4, 0]
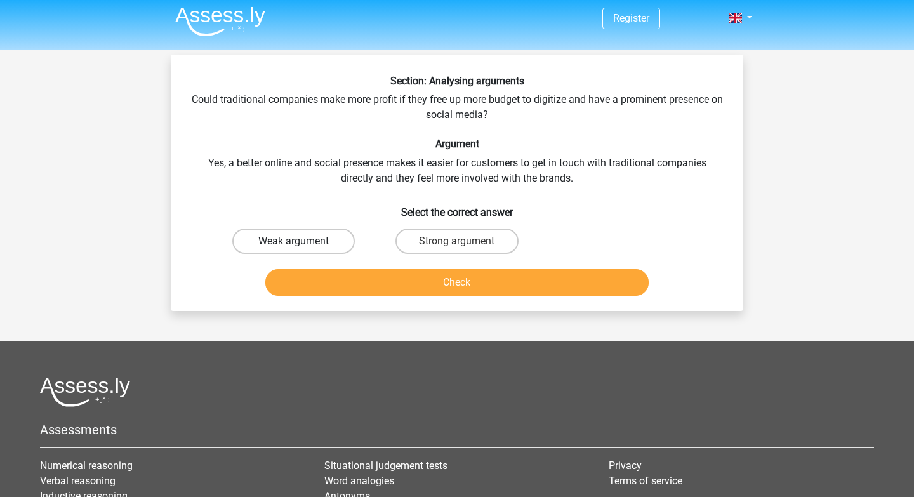
click at [346, 244] on label "Weak argument" at bounding box center [293, 241] width 123 height 25
click at [302, 244] on input "Weak argument" at bounding box center [298, 245] width 8 height 8
radio input "true"
click at [390, 278] on button "Check" at bounding box center [457, 282] width 384 height 27
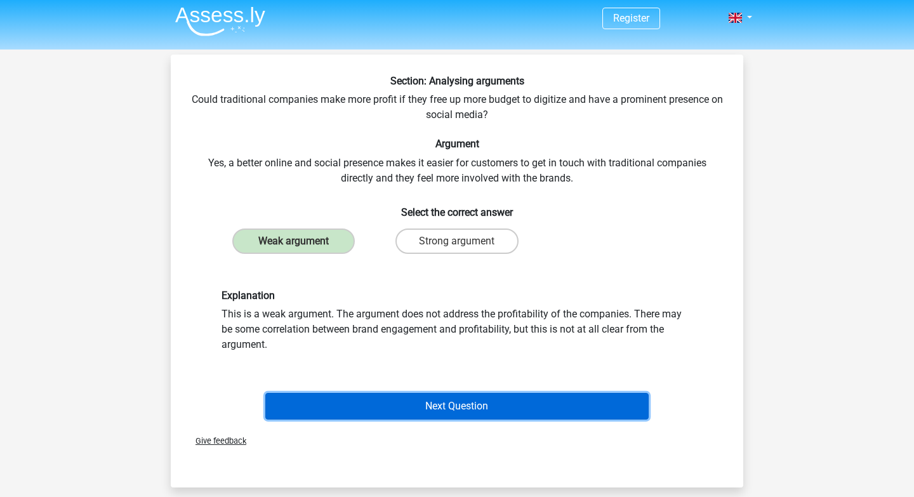
click at [408, 410] on button "Next Question" at bounding box center [457, 406] width 384 height 27
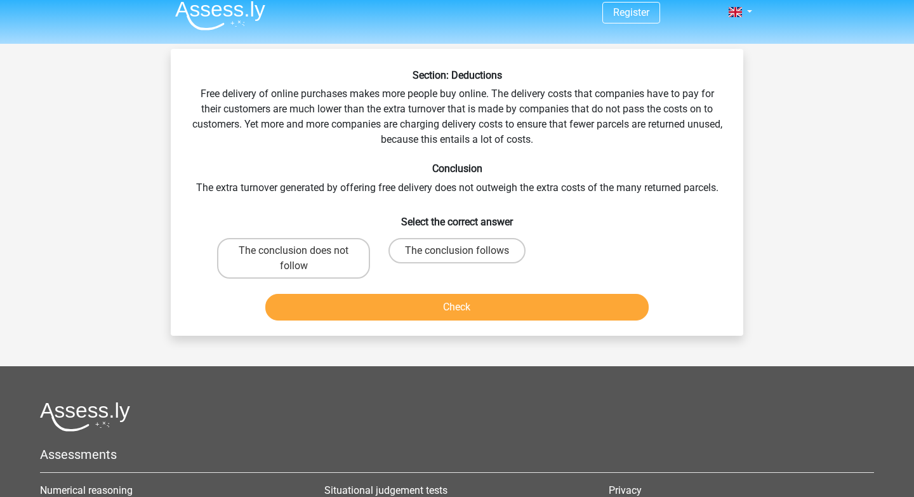
scroll to position [6, 0]
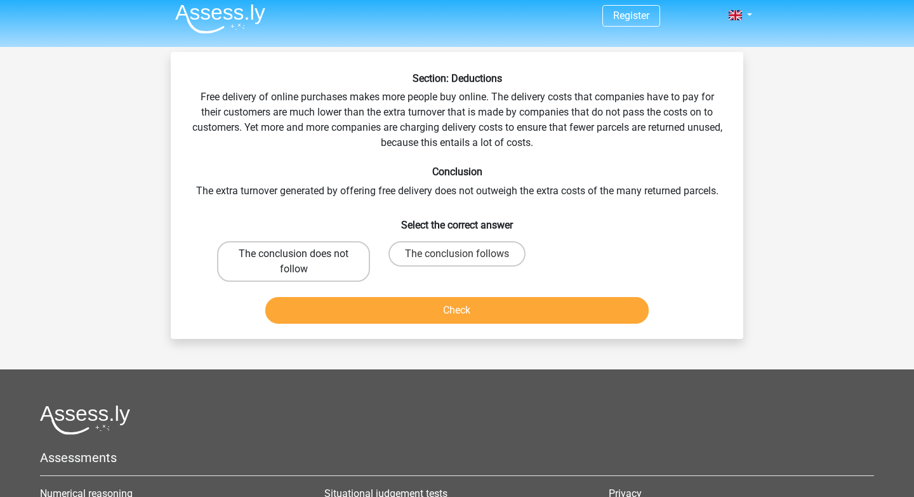
click at [360, 263] on label "The conclusion does not follow" at bounding box center [293, 261] width 153 height 41
click at [302, 262] on input "The conclusion does not follow" at bounding box center [298, 258] width 8 height 8
radio input "true"
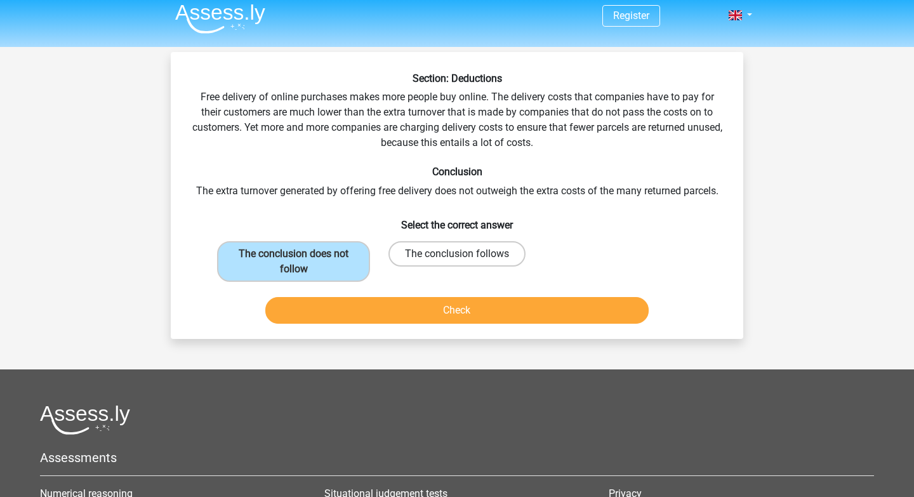
click at [458, 251] on label "The conclusion follows" at bounding box center [457, 253] width 137 height 25
click at [458, 254] on input "The conclusion follows" at bounding box center [461, 258] width 8 height 8
radio input "true"
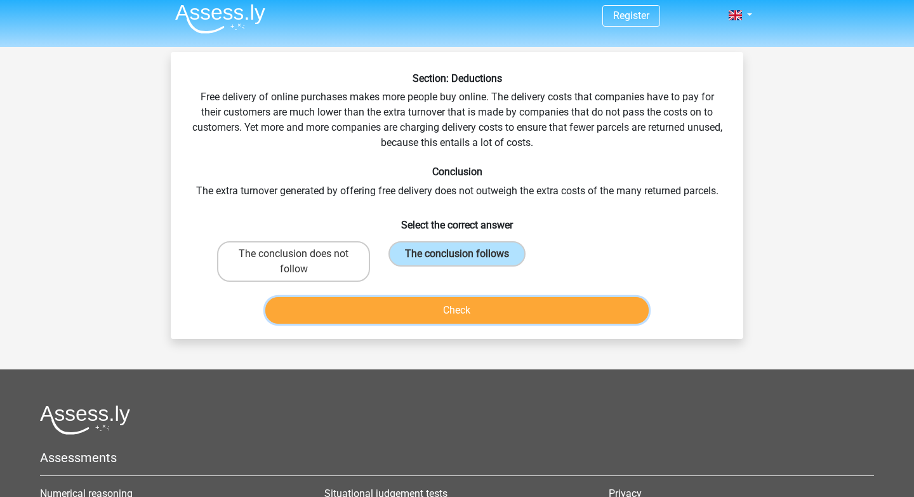
click at [469, 300] on button "Check" at bounding box center [457, 310] width 384 height 27
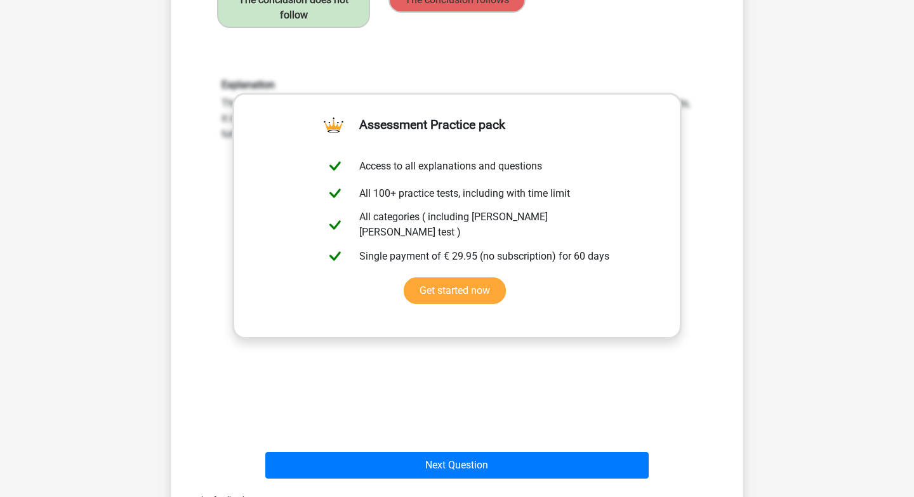
scroll to position [492, 0]
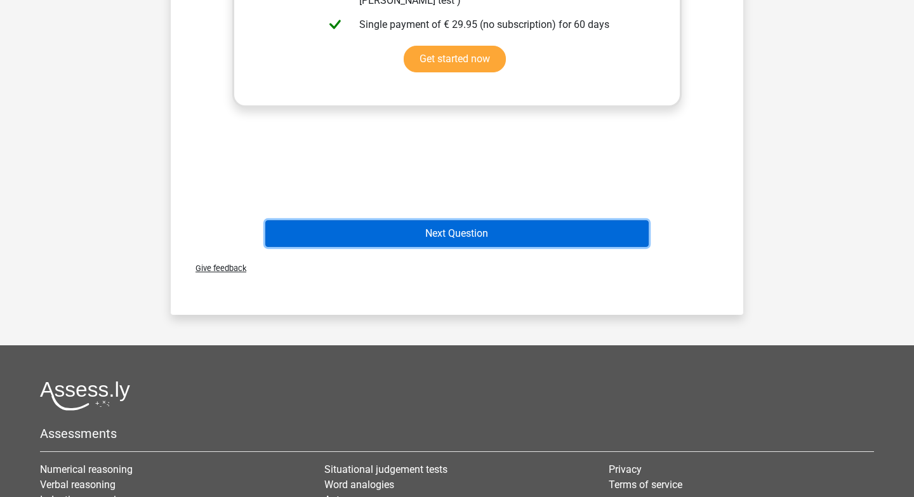
click at [433, 233] on button "Next Question" at bounding box center [457, 233] width 384 height 27
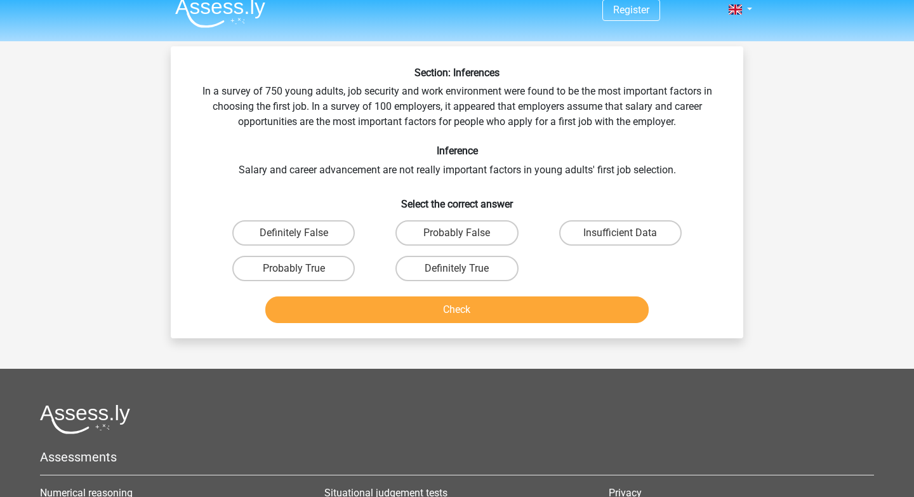
scroll to position [0, 0]
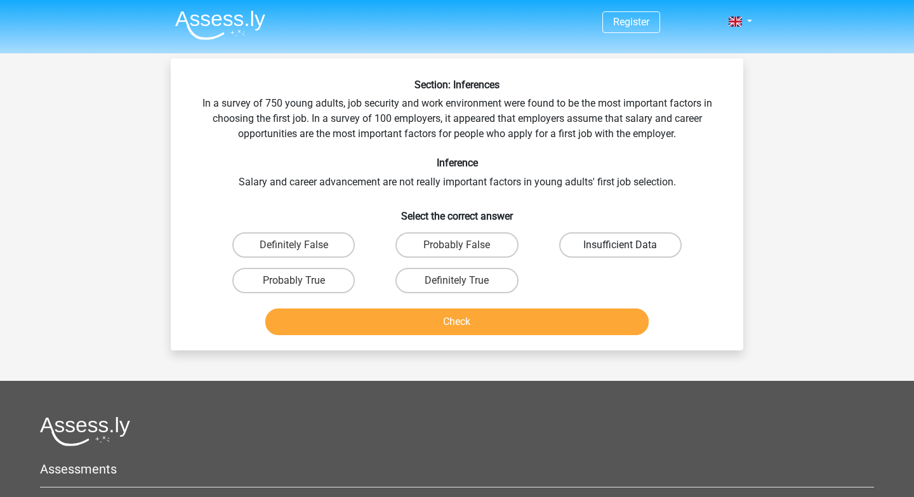
click at [591, 237] on label "Insufficient Data" at bounding box center [620, 244] width 123 height 25
click at [620, 245] on input "Insufficient Data" at bounding box center [624, 249] width 8 height 8
radio input "true"
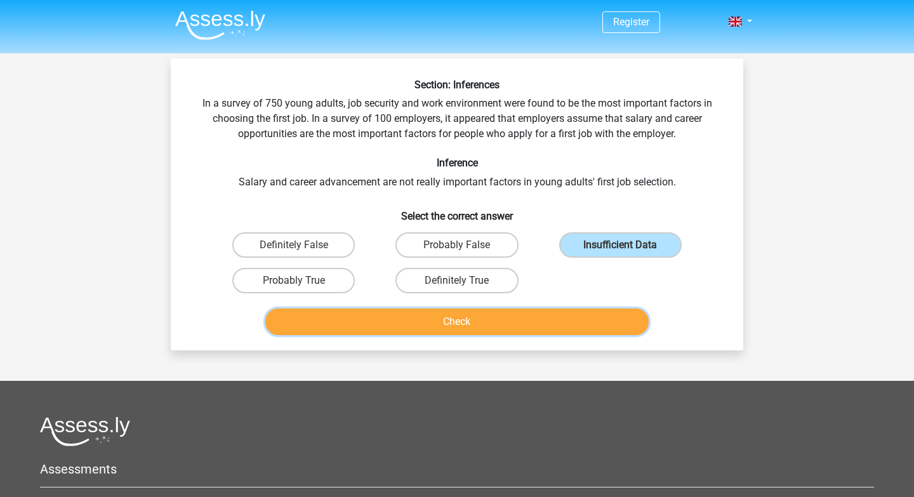
click at [509, 326] on button "Check" at bounding box center [457, 322] width 384 height 27
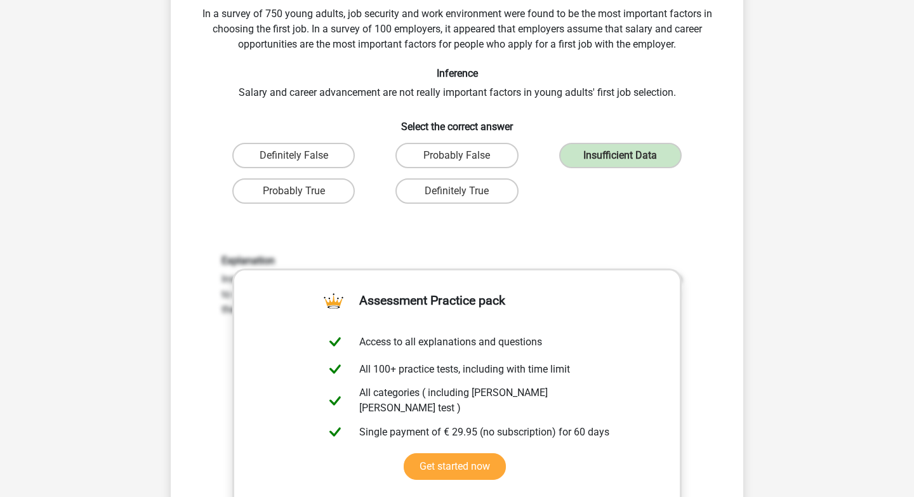
scroll to position [338, 0]
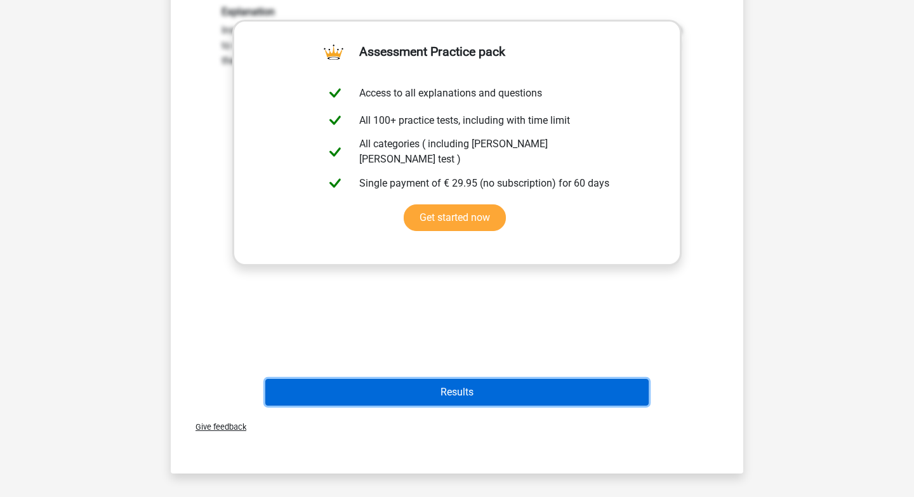
click at [479, 389] on button "Results" at bounding box center [457, 392] width 384 height 27
